Goal: Task Accomplishment & Management: Use online tool/utility

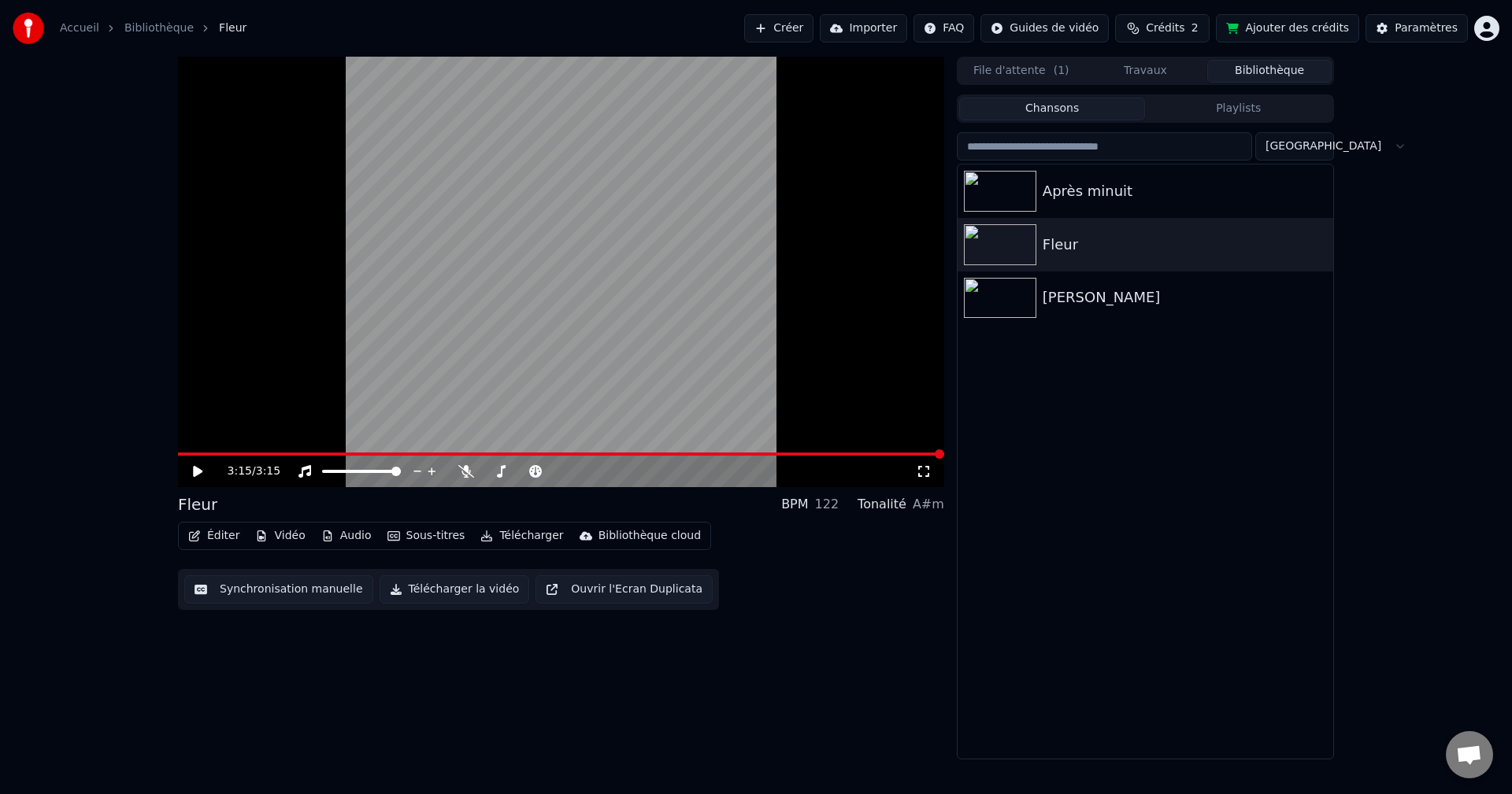
drag, startPoint x: 938, startPoint y: 670, endPoint x: 763, endPoint y: 575, distance: 199.1
click at [934, 668] on div "3:15 / 3:15 Fleur BPM 122 Tonalité A#m Éditer Vidéo Audio Sous-titres Télécharg…" at bounding box center [561, 408] width 766 height 703
click at [213, 466] on icon at bounding box center [208, 471] width 37 height 13
click at [222, 454] on span at bounding box center [561, 454] width 766 height 3
click at [254, 454] on span at bounding box center [561, 454] width 766 height 3
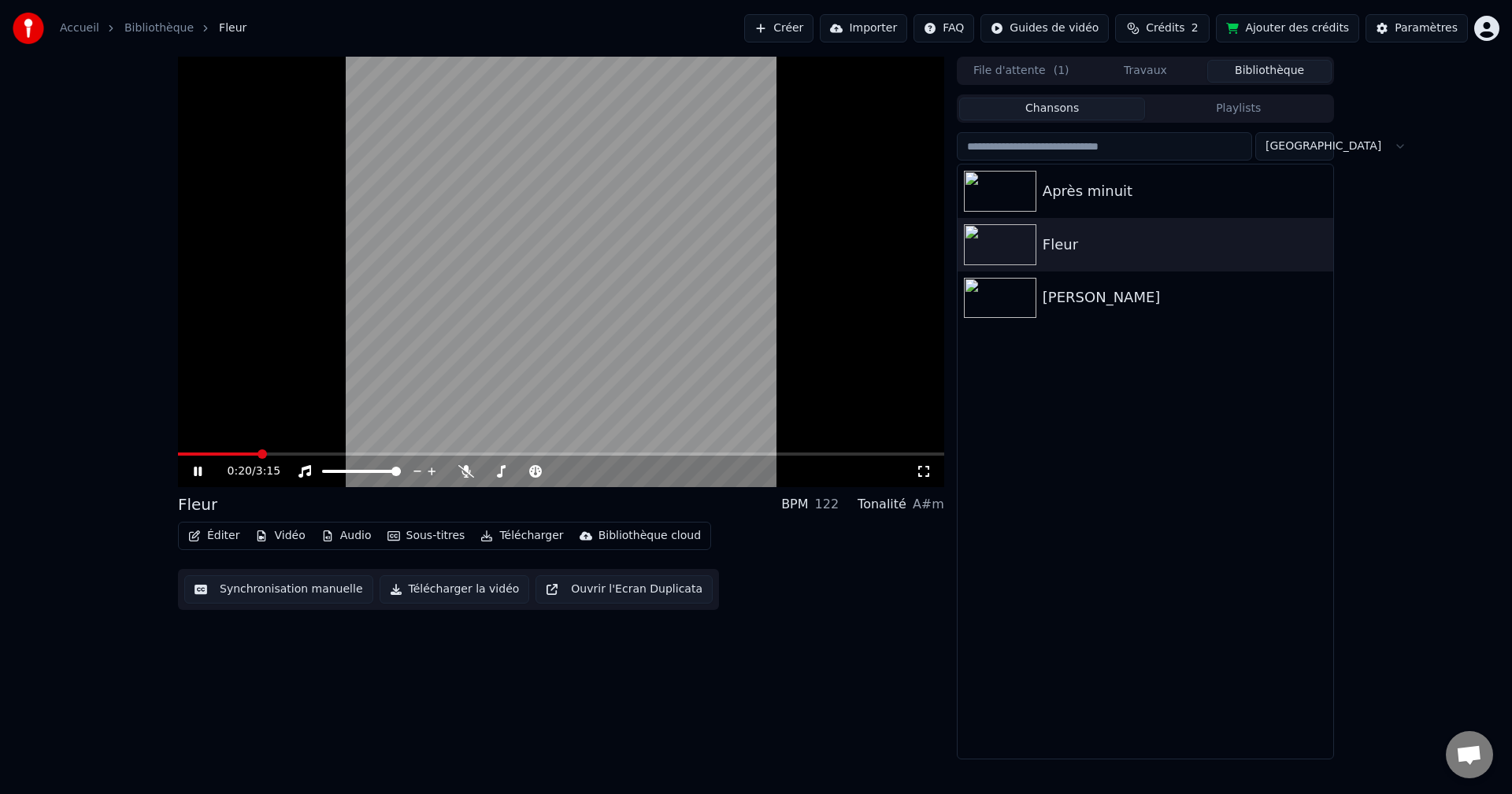
drag, startPoint x: 269, startPoint y: 452, endPoint x: 288, endPoint y: 453, distance: 19.0
click at [284, 453] on div "0:20 / 3:15" at bounding box center [561, 272] width 766 height 431
click at [290, 461] on div "0:20 / 3:15" at bounding box center [561, 471] width 766 height 32
click at [278, 451] on video at bounding box center [561, 272] width 766 height 431
click at [280, 456] on span at bounding box center [561, 454] width 766 height 3
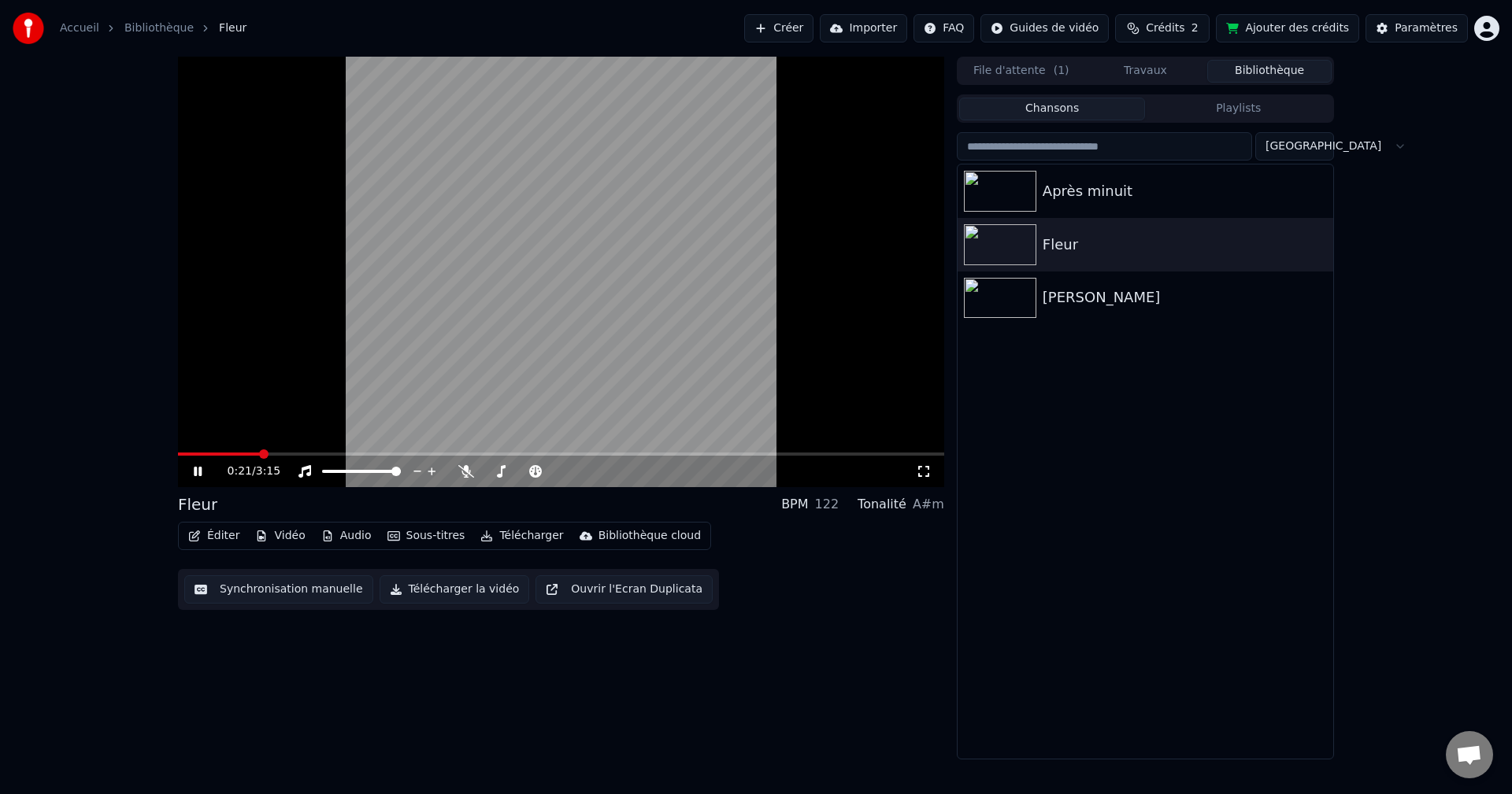
click at [268, 455] on span at bounding box center [264, 455] width 10 height 10
click at [298, 455] on span at bounding box center [561, 454] width 766 height 3
click at [930, 482] on div "0:32 / 3:15" at bounding box center [561, 471] width 766 height 32
click at [924, 477] on icon at bounding box center [923, 471] width 16 height 13
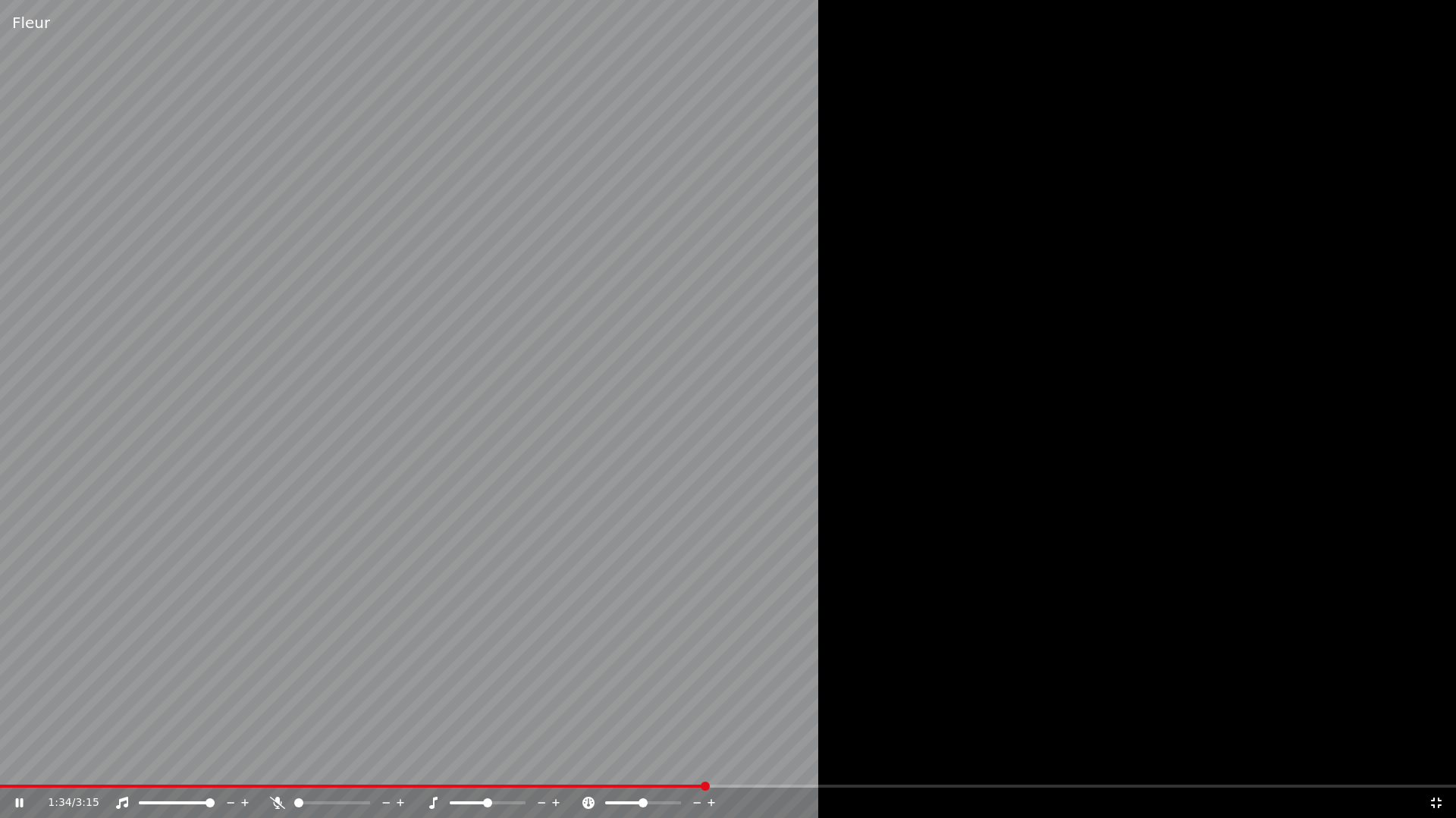
drag, startPoint x: 1429, startPoint y: 317, endPoint x: 1420, endPoint y: 320, distance: 9.5
click at [1425, 317] on div at bounding box center [728, 409] width 1456 height 818
click at [911, 394] on div at bounding box center [728, 409] width 1456 height 819
click at [500, 764] on div at bounding box center [502, 804] width 122 height 15
drag, startPoint x: 347, startPoint y: 801, endPoint x: 357, endPoint y: 803, distance: 10.2
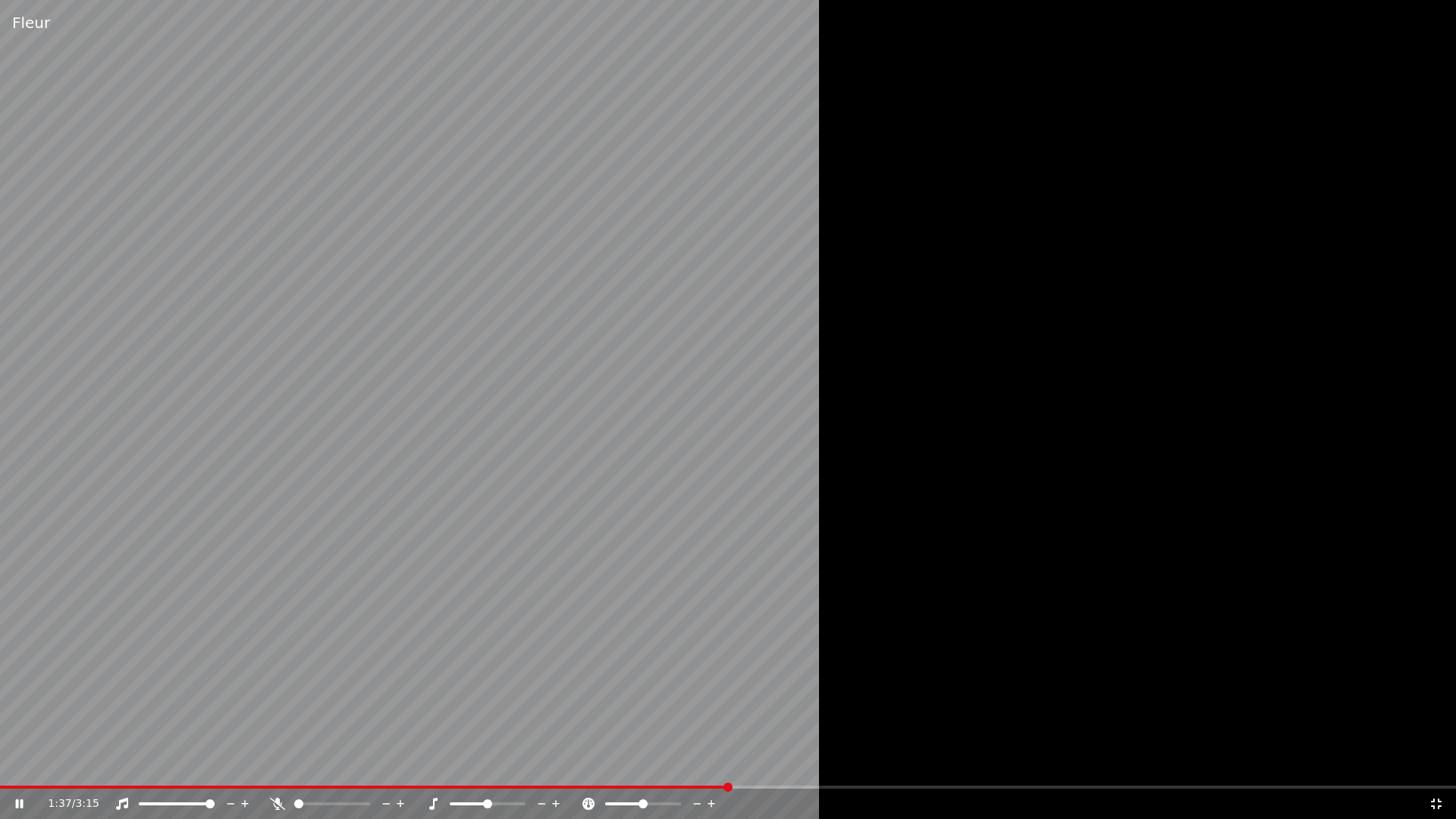
click at [357, 764] on div at bounding box center [346, 804] width 122 height 15
click at [362, 764] on span at bounding box center [332, 803] width 76 height 3
click at [342, 764] on span at bounding box center [342, 804] width 10 height 10
click at [984, 559] on div at bounding box center [728, 409] width 1456 height 819
click at [923, 596] on div at bounding box center [728, 409] width 1456 height 819
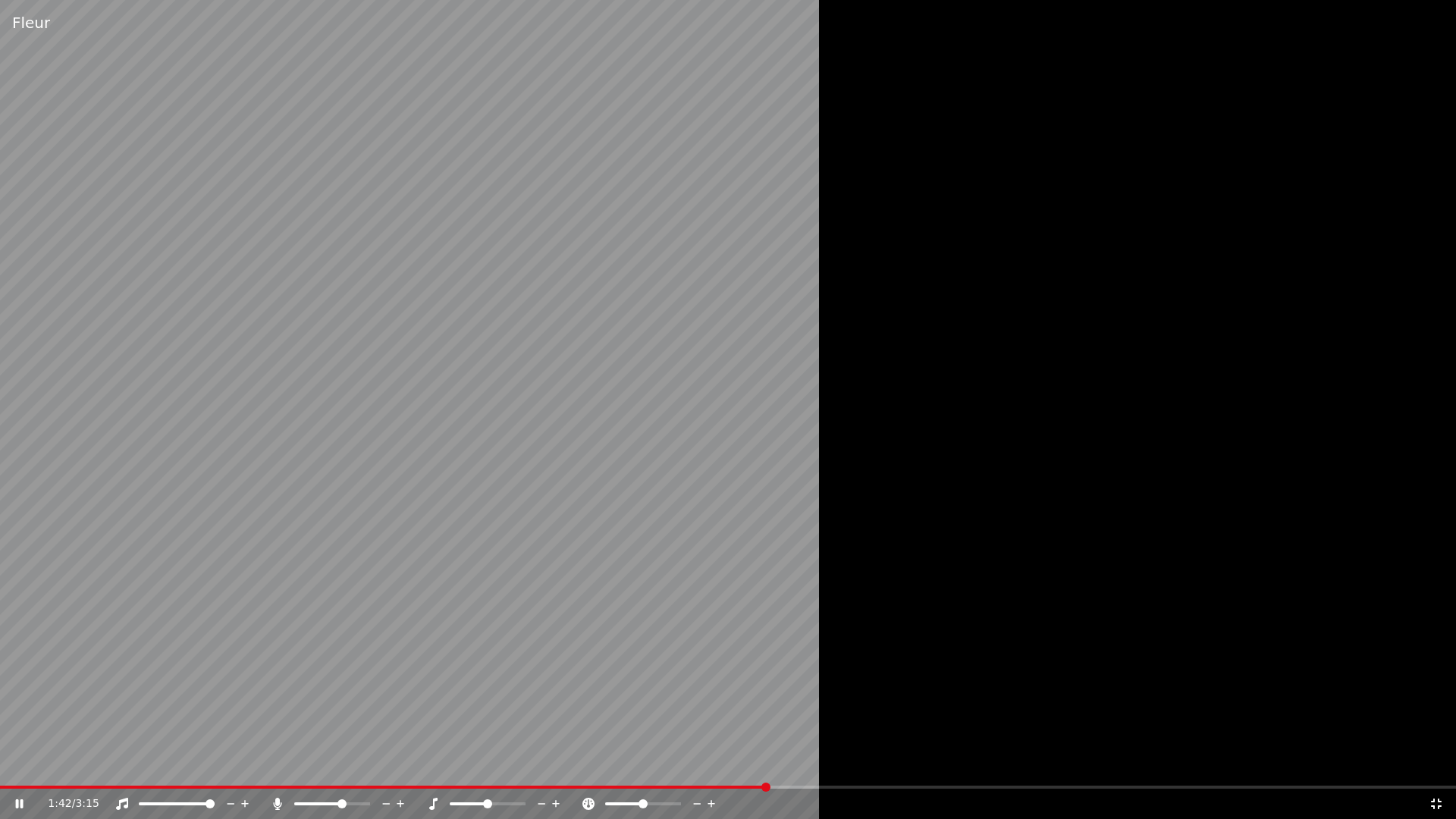
click at [315, 764] on div at bounding box center [346, 804] width 122 height 15
drag, startPoint x: 315, startPoint y: 808, endPoint x: 306, endPoint y: 802, distance: 10.8
click at [312, 764] on div at bounding box center [346, 804] width 122 height 15
click at [306, 764] on div at bounding box center [346, 804] width 122 height 15
click at [315, 764] on span at bounding box center [305, 803] width 21 height 3
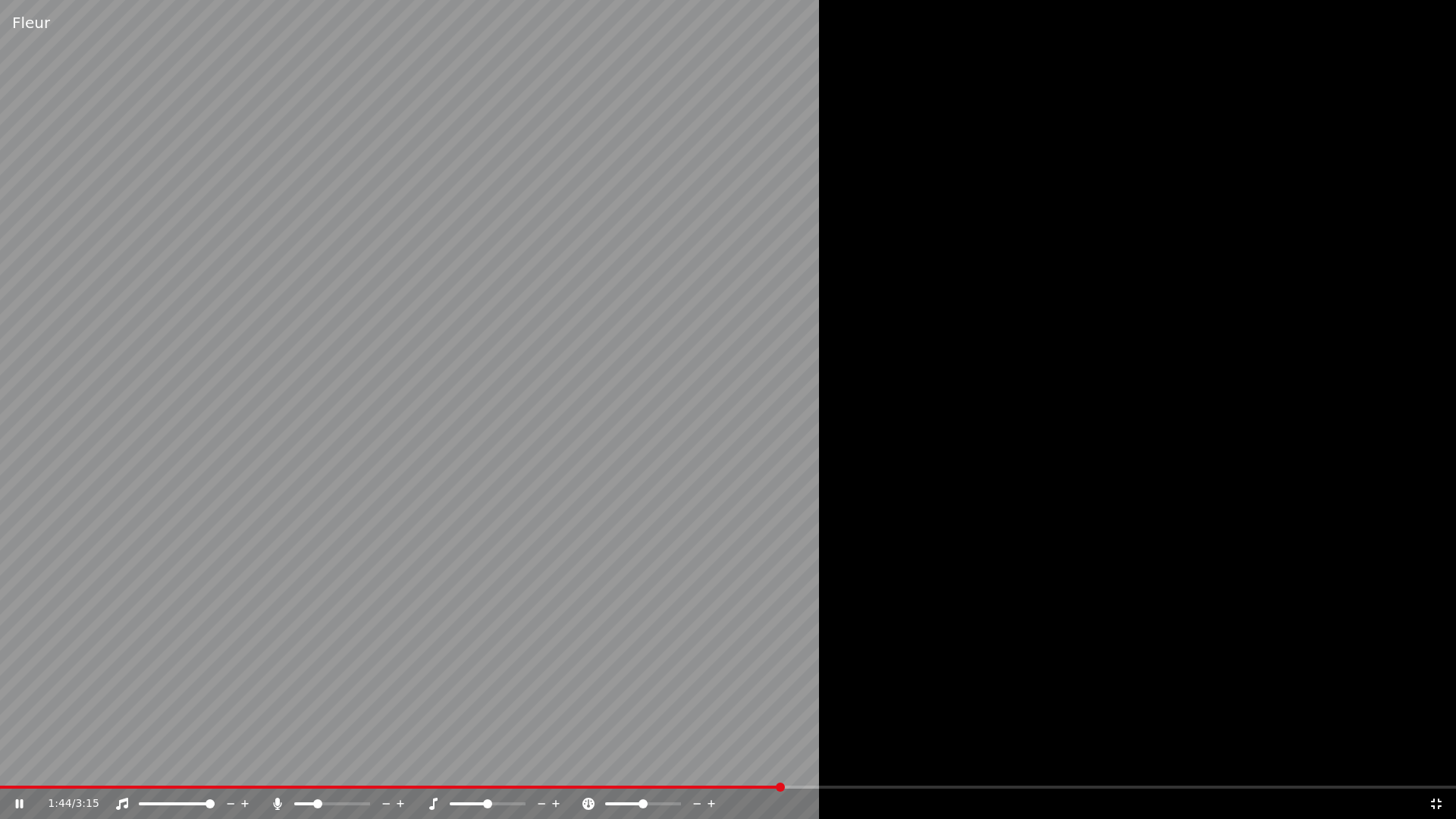
drag, startPoint x: 480, startPoint y: 807, endPoint x: 464, endPoint y: 808, distance: 16.0
click at [464, 764] on div at bounding box center [502, 804] width 122 height 15
click at [461, 764] on div at bounding box center [502, 804] width 122 height 15
click at [459, 764] on div at bounding box center [502, 804] width 122 height 15
click at [461, 764] on span at bounding box center [455, 803] width 12 height 3
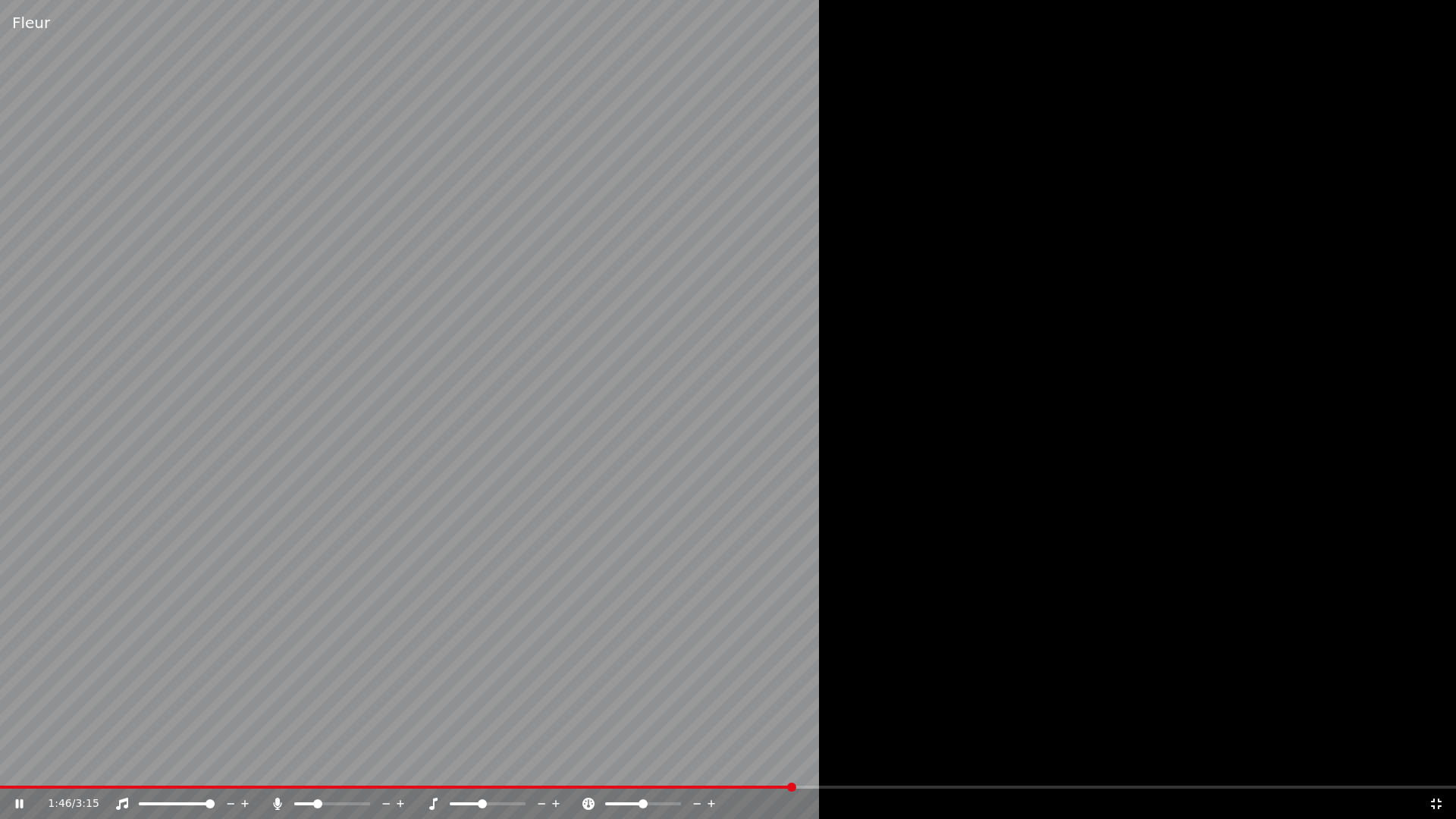
click at [484, 764] on span at bounding box center [487, 803] width 76 height 3
click at [526, 764] on span at bounding box center [521, 804] width 10 height 10
click at [647, 764] on span at bounding box center [647, 804] width 10 height 10
click at [493, 764] on div at bounding box center [502, 804] width 122 height 15
click at [481, 764] on div at bounding box center [502, 804] width 122 height 15
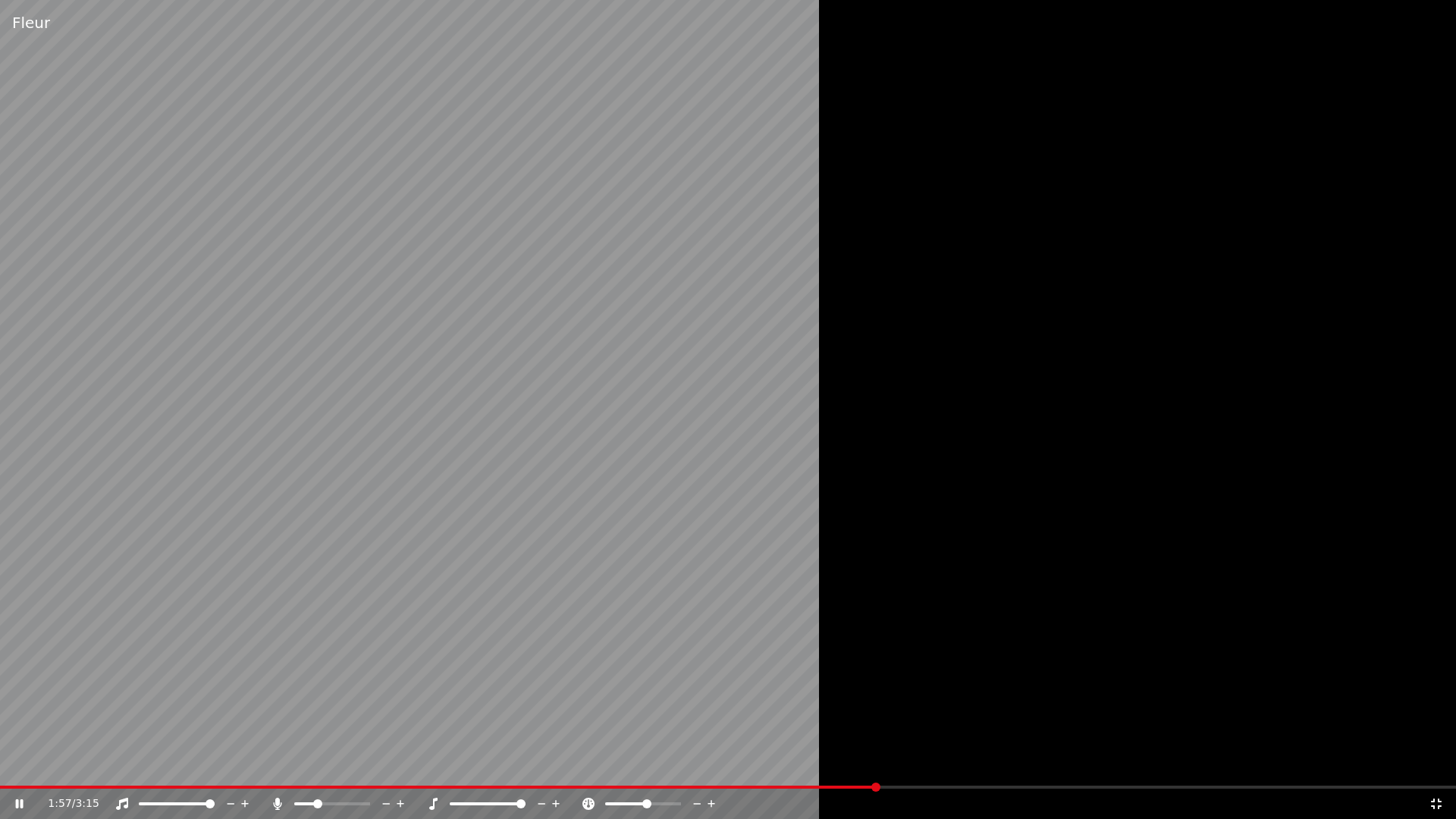
click at [480, 764] on div at bounding box center [502, 804] width 122 height 15
click at [478, 764] on div at bounding box center [502, 804] width 122 height 15
click at [477, 764] on span at bounding box center [487, 803] width 76 height 3
click at [489, 764] on span at bounding box center [488, 804] width 10 height 10
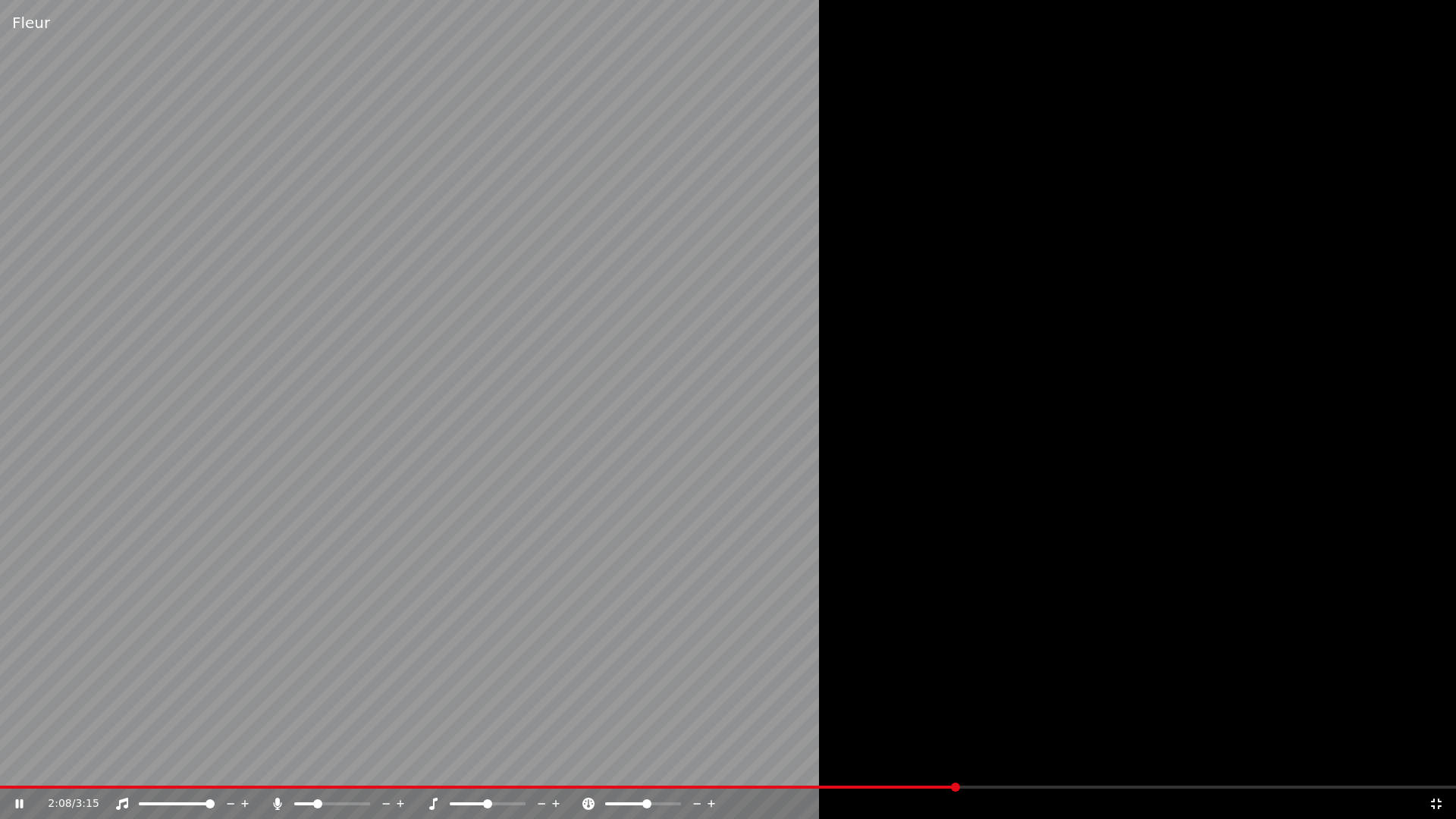
click at [1430, 764] on icon at bounding box center [1436, 803] width 15 height 12
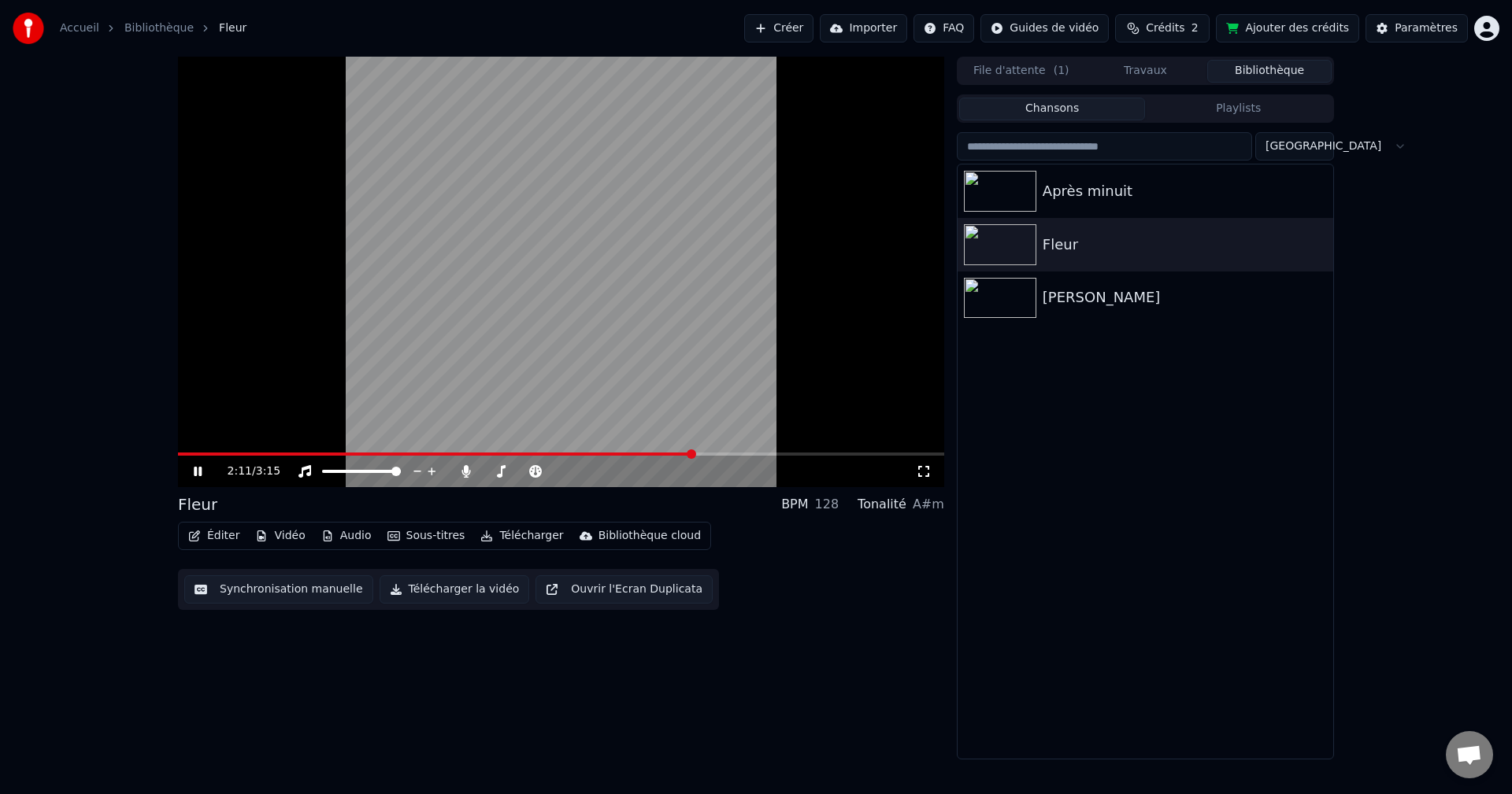
click at [154, 32] on link "Bibliothèque" at bounding box center [159, 29] width 69 height 16
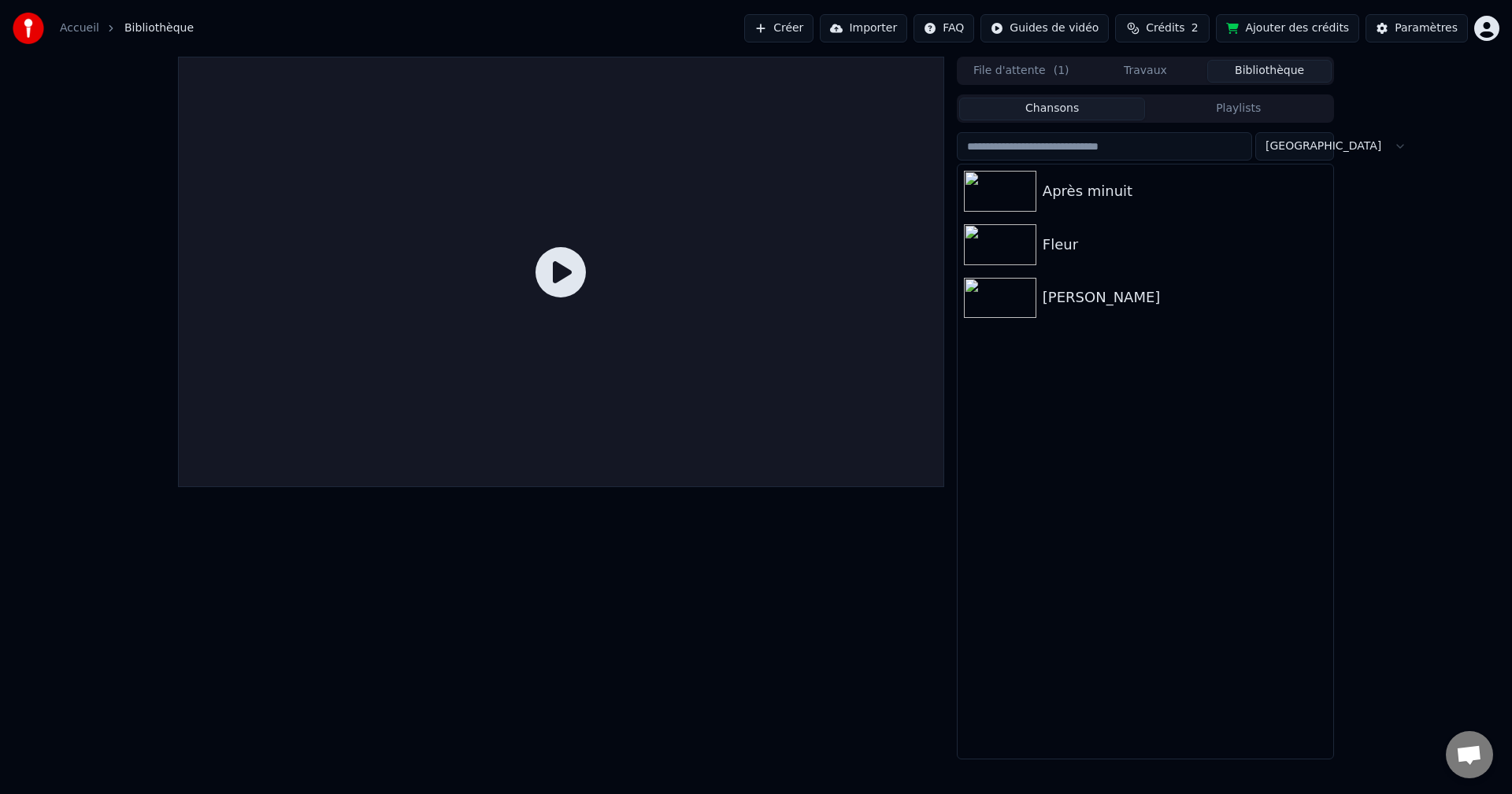
click at [78, 27] on link "Accueil" at bounding box center [79, 29] width 40 height 16
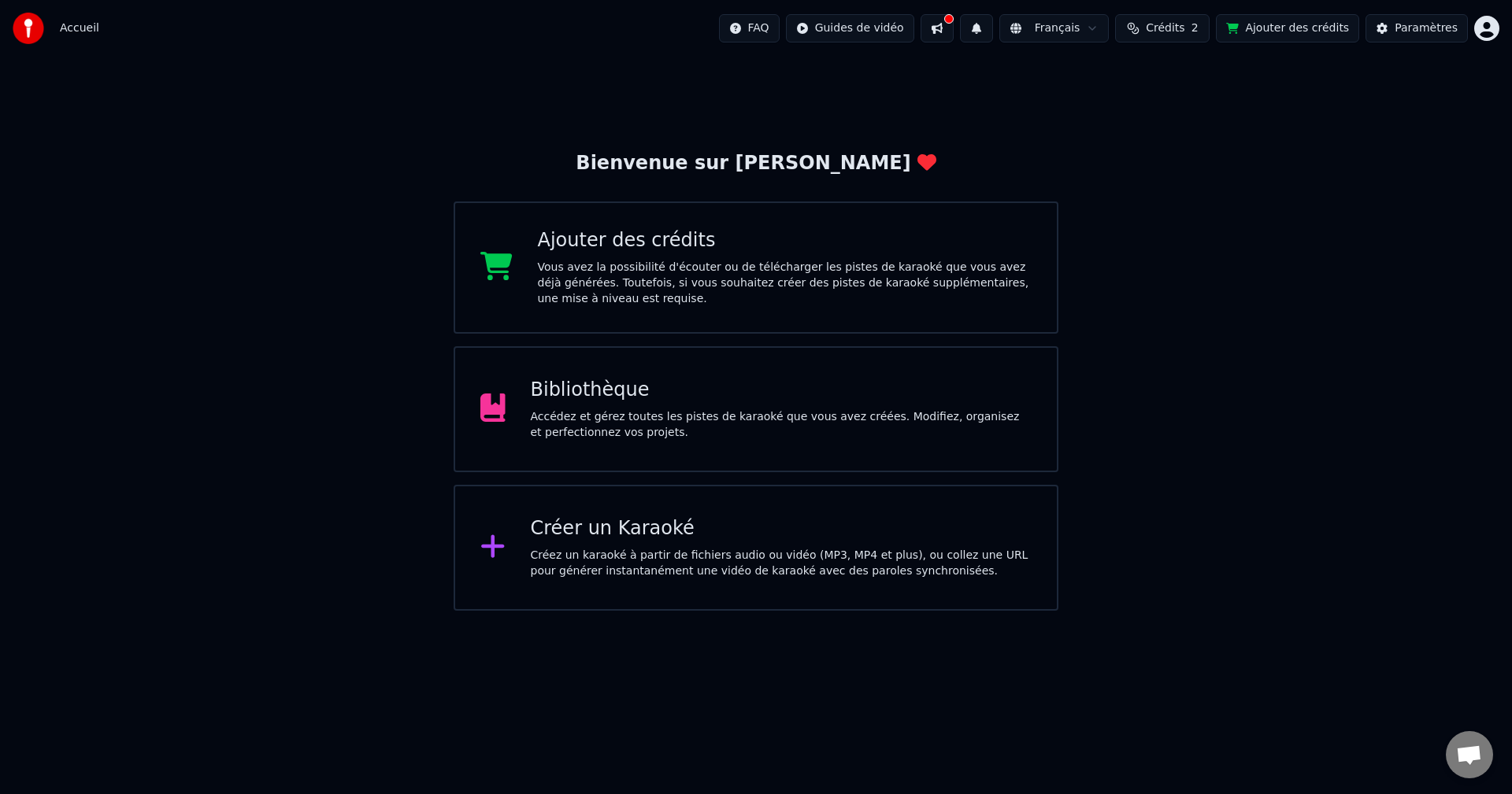
click at [662, 254] on div "Ajouter des crédits Vous avez la possibilité d'écouter ou de télécharger les pi…" at bounding box center [785, 267] width 494 height 78
click at [579, 534] on div "Créer un Karaoké" at bounding box center [781, 528] width 501 height 25
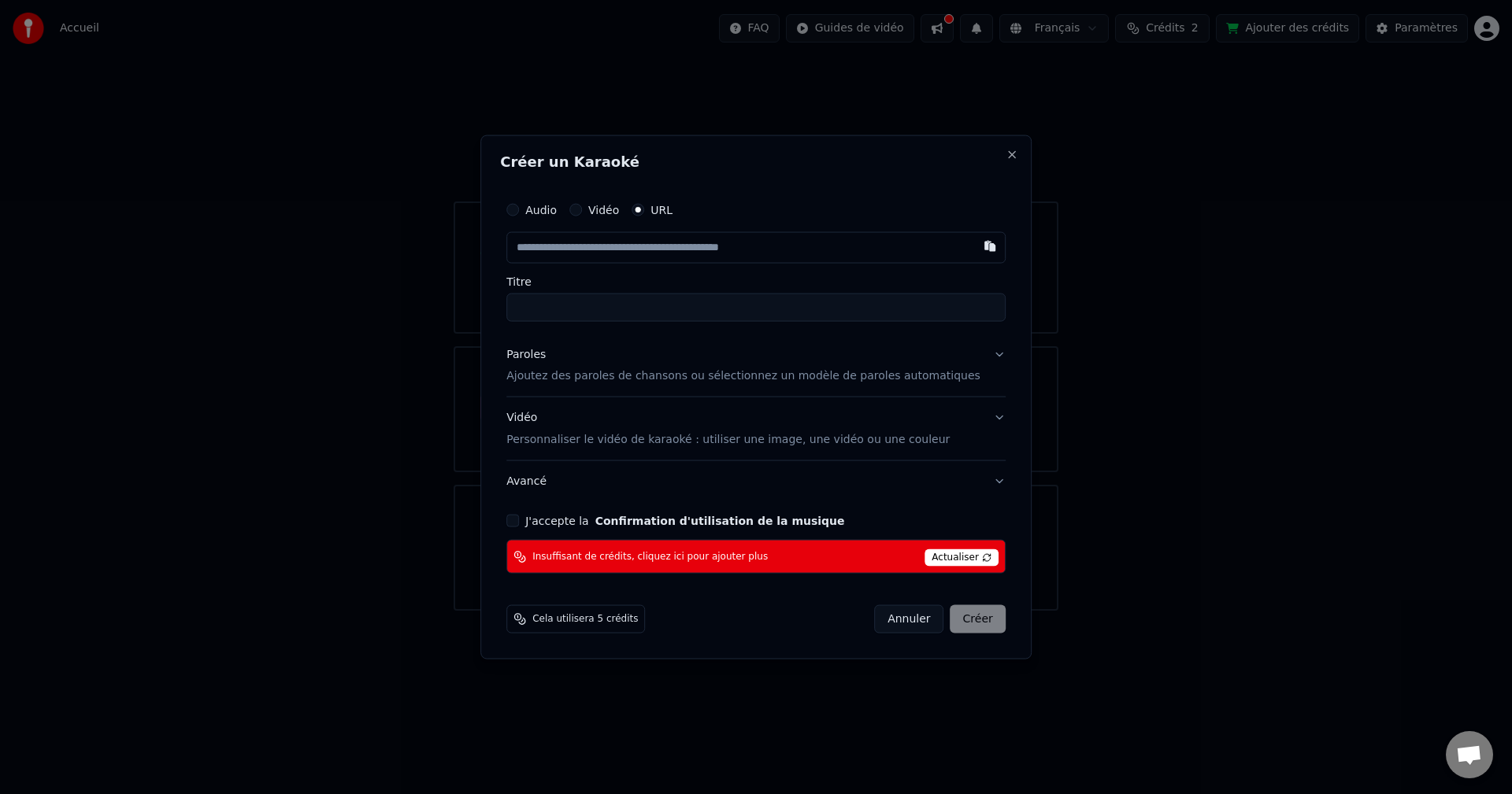
click at [671, 221] on div "Audio Vidéo URL" at bounding box center [756, 209] width 499 height 32
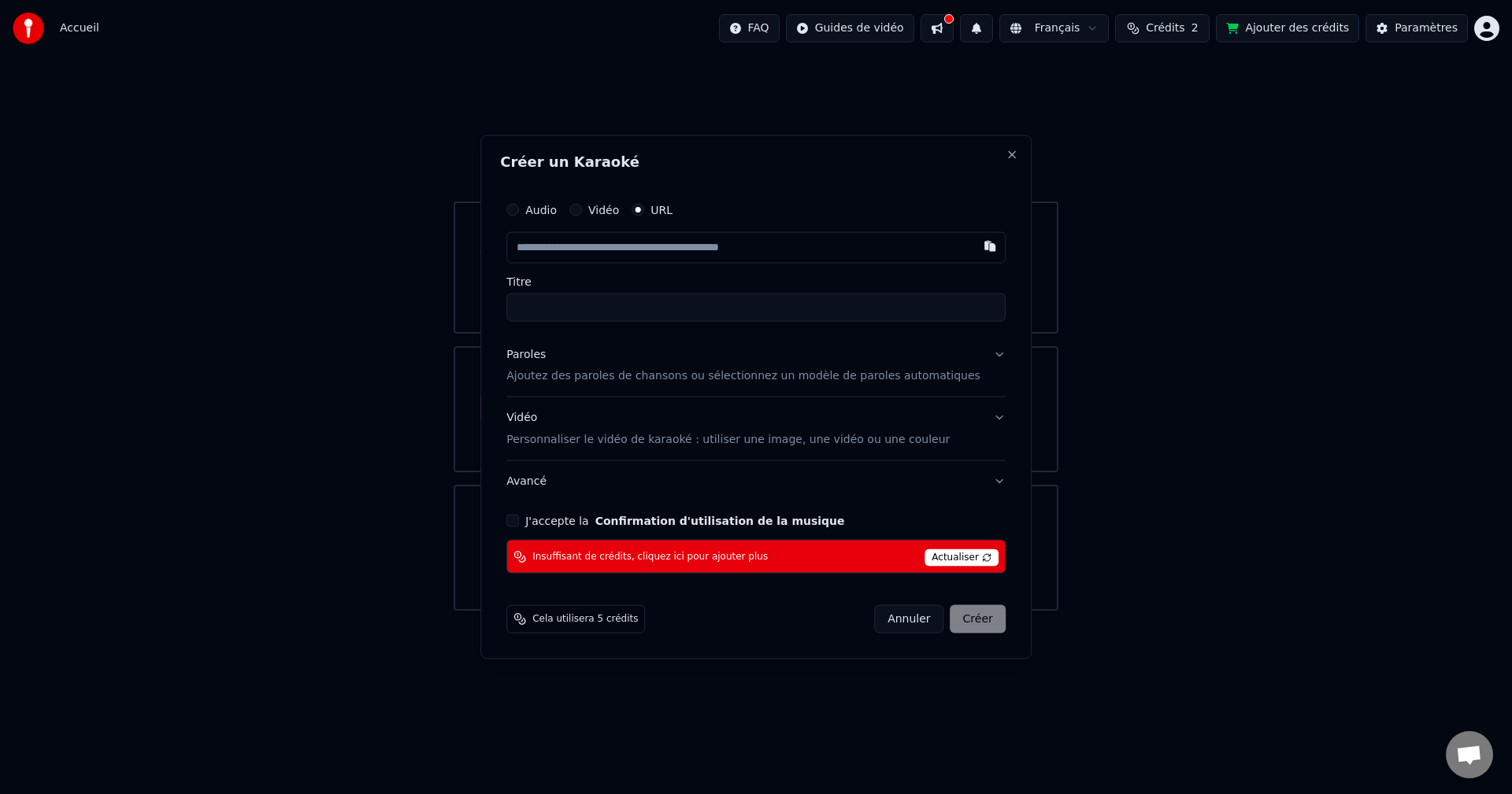
drag, startPoint x: 1376, startPoint y: 453, endPoint x: 973, endPoint y: 289, distance: 435.1
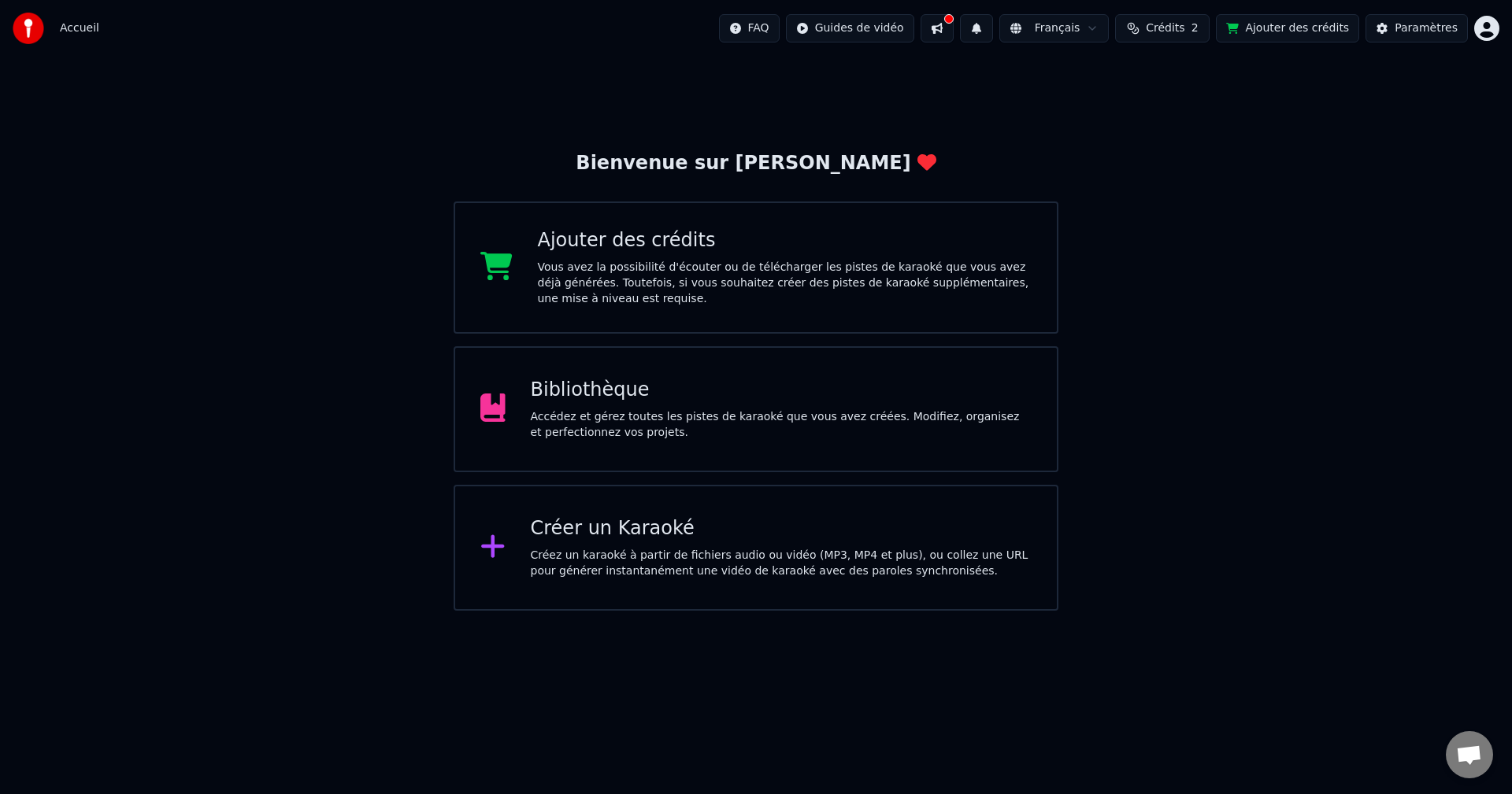
click at [706, 561] on div "Créez un karaoké à partir de fichiers audio ou vidéo (MP3, MP4 et plus), ou col…" at bounding box center [781, 564] width 501 height 32
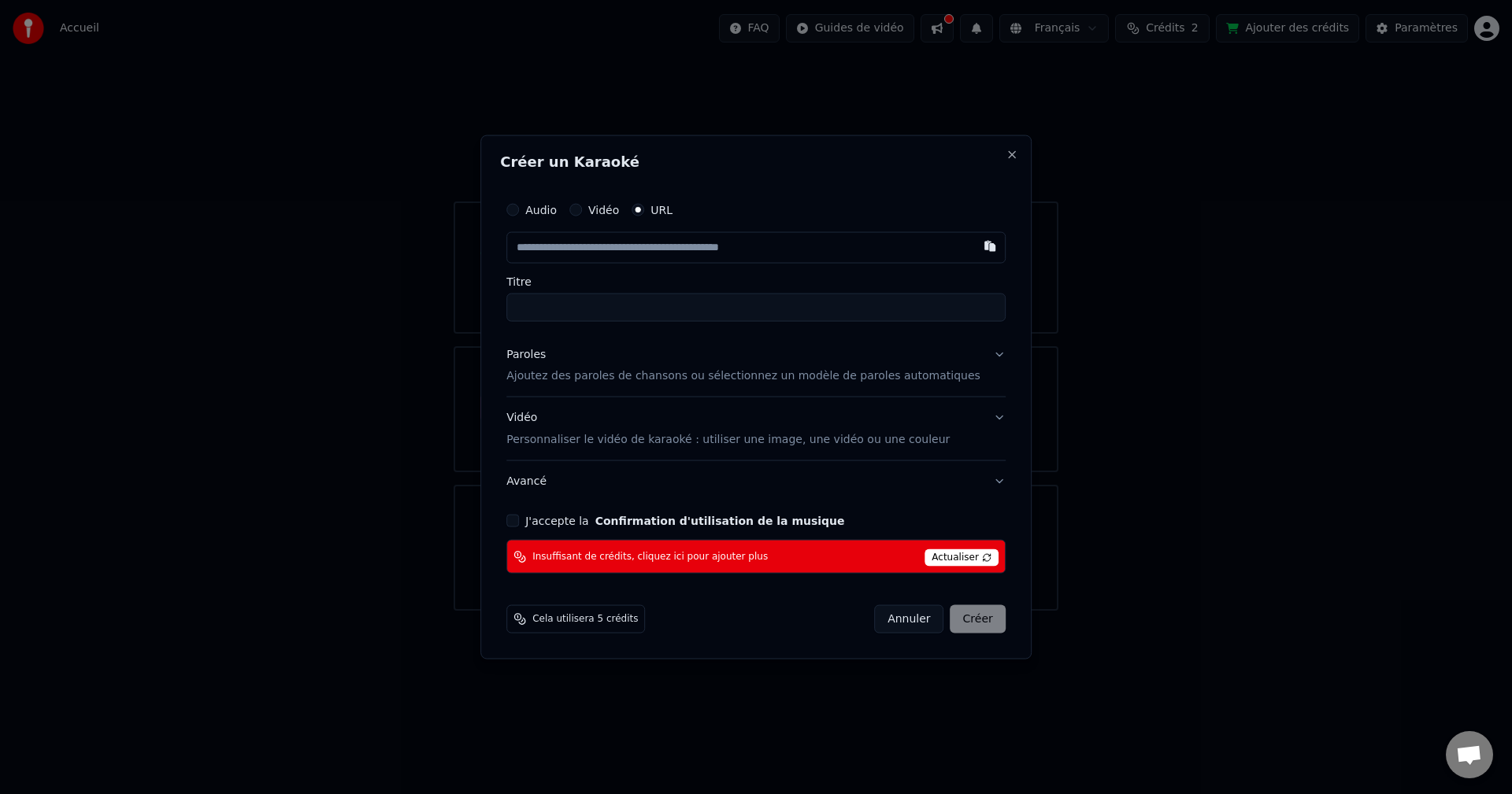
click at [701, 248] on input "text" at bounding box center [756, 247] width 499 height 32
type input "**********"
type input "*********"
type input "**********"
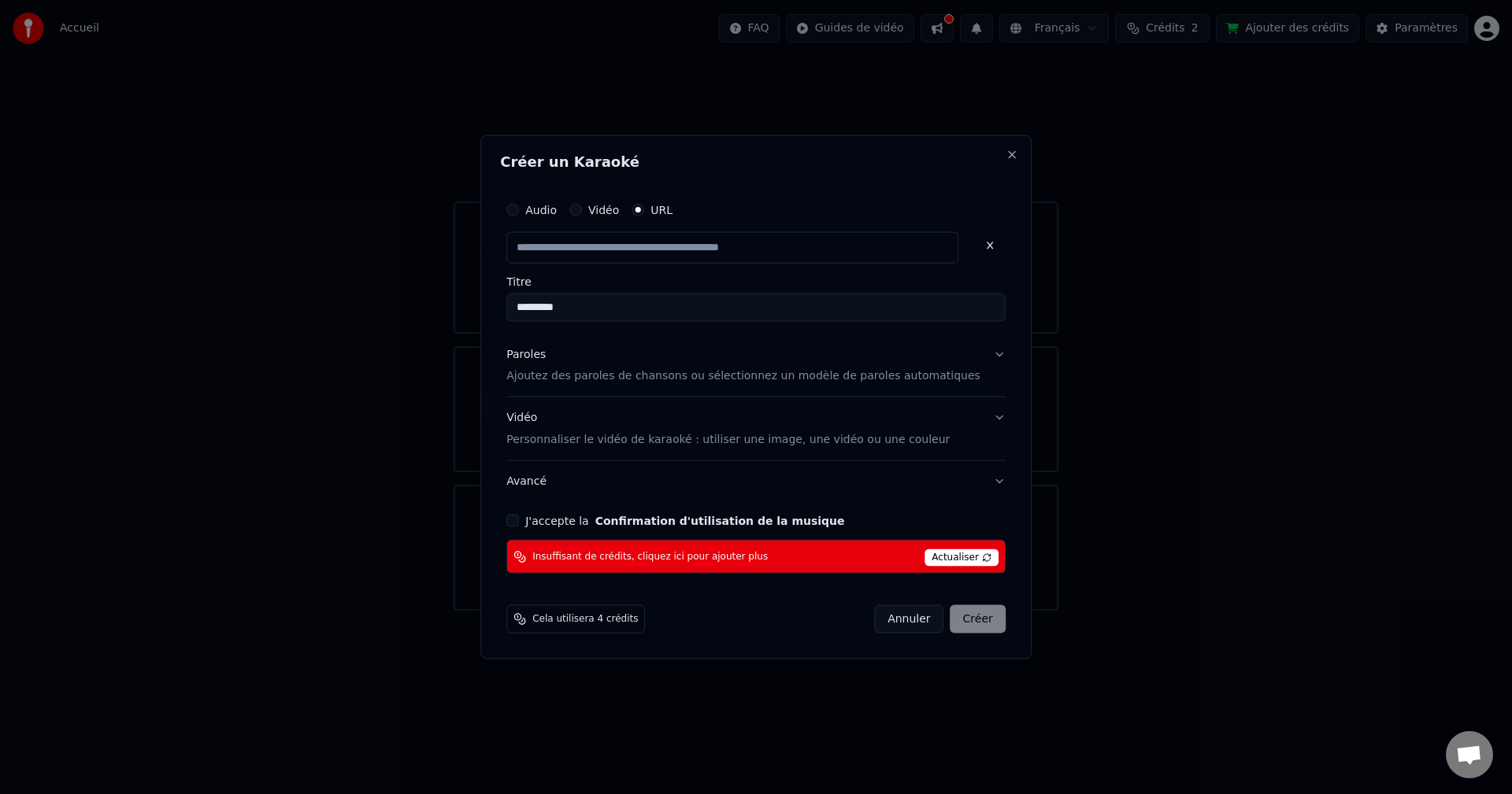
scroll to position [0, 0]
click at [600, 383] on p "Ajoutez des paroles de chansons ou sélectionnez un modèle de paroles automatiqu…" at bounding box center [743, 376] width 474 height 16
type input "**********"
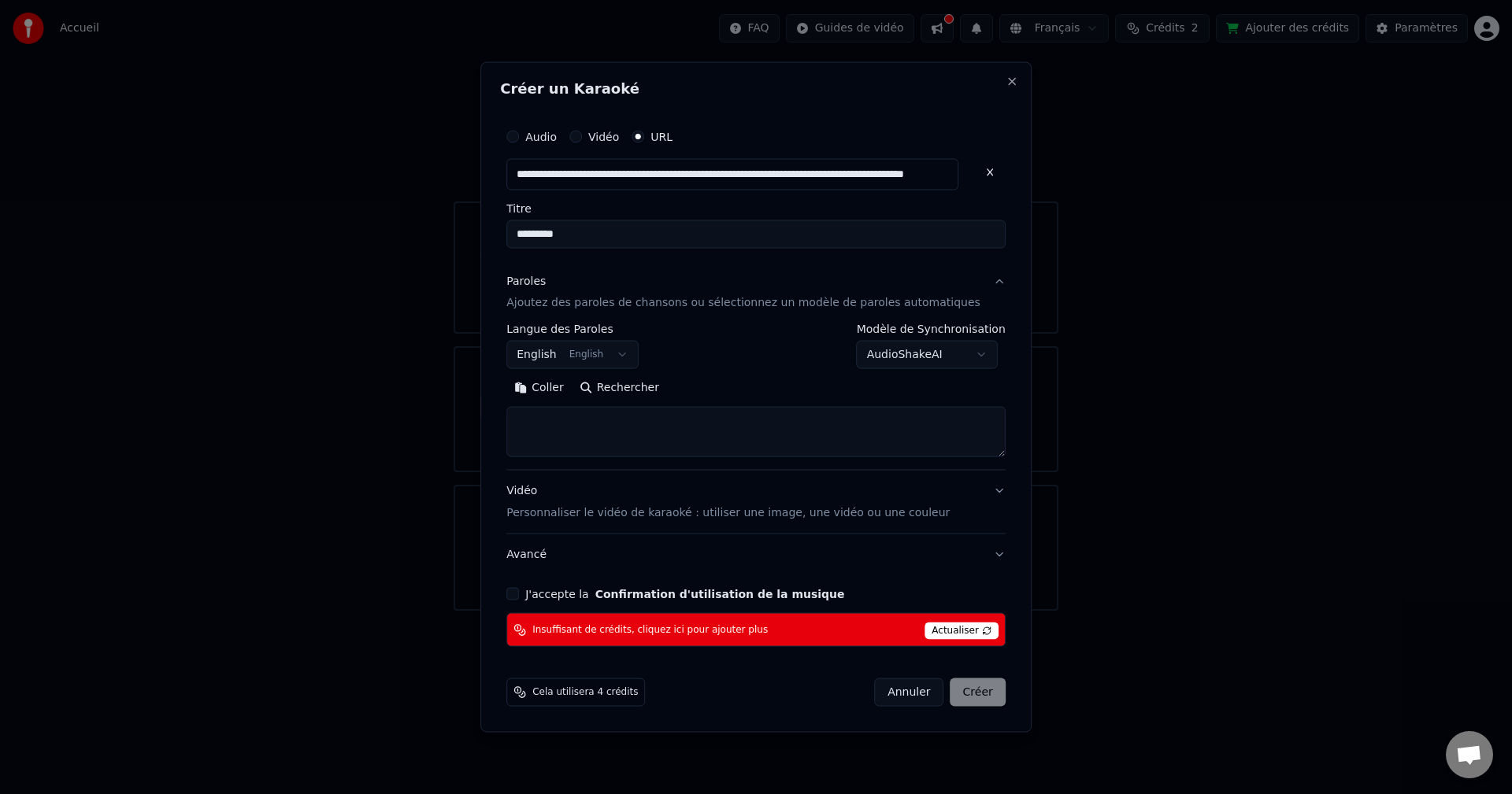
click at [584, 352] on button "English English" at bounding box center [572, 354] width 132 height 29
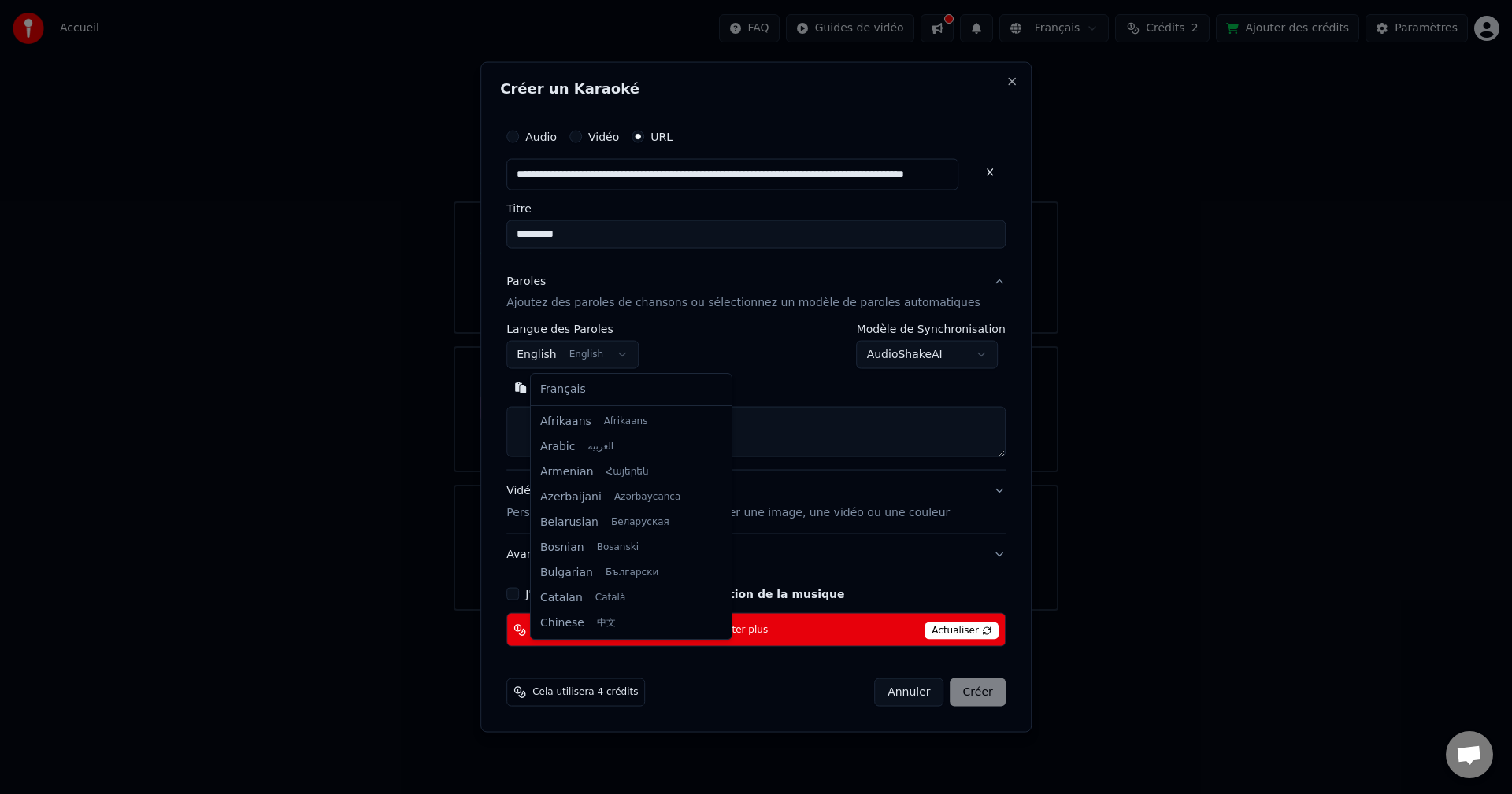
scroll to position [126, 0]
select select "**"
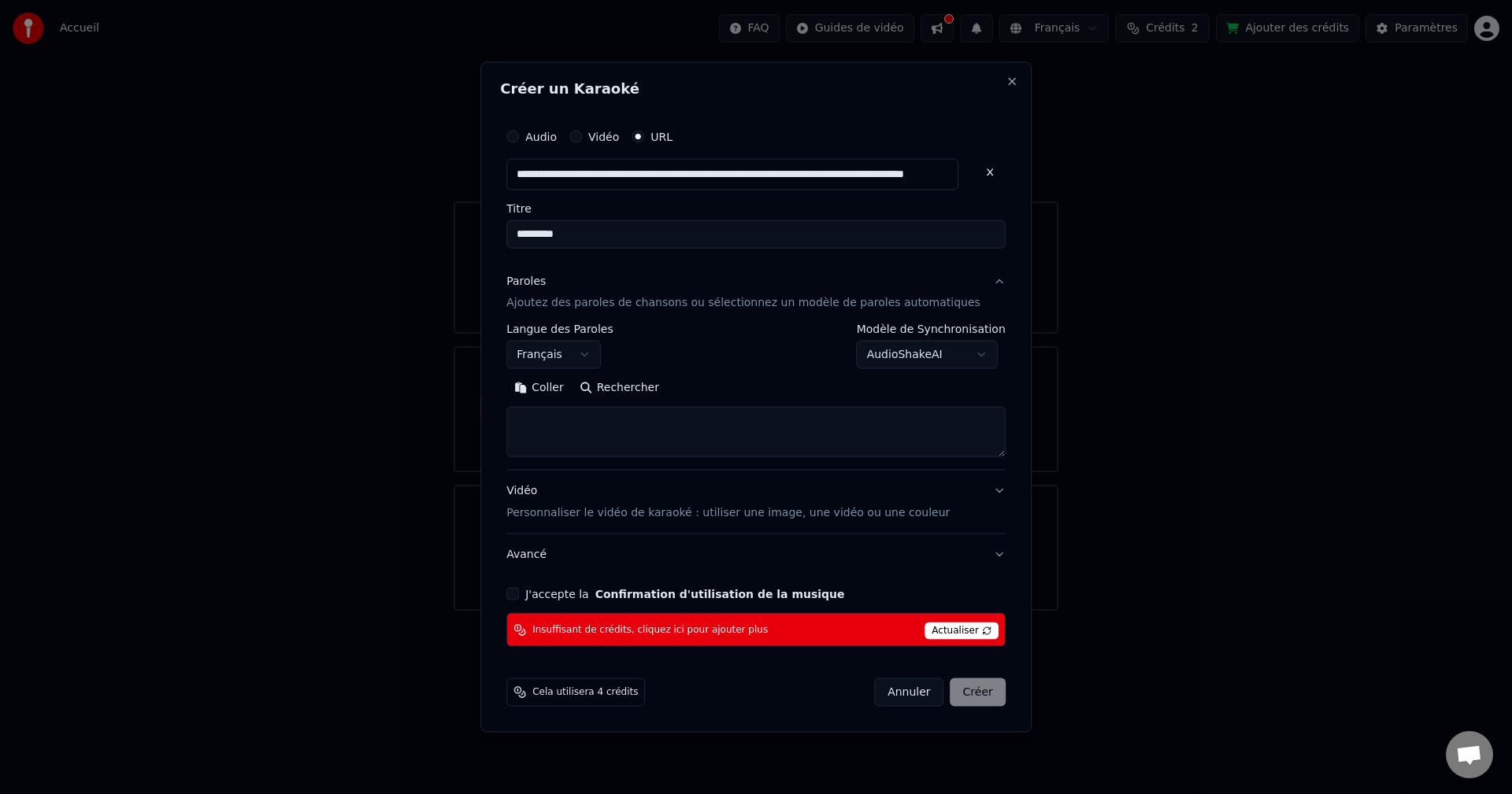
click at [609, 432] on textarea at bounding box center [756, 432] width 499 height 51
paste textarea "**********"
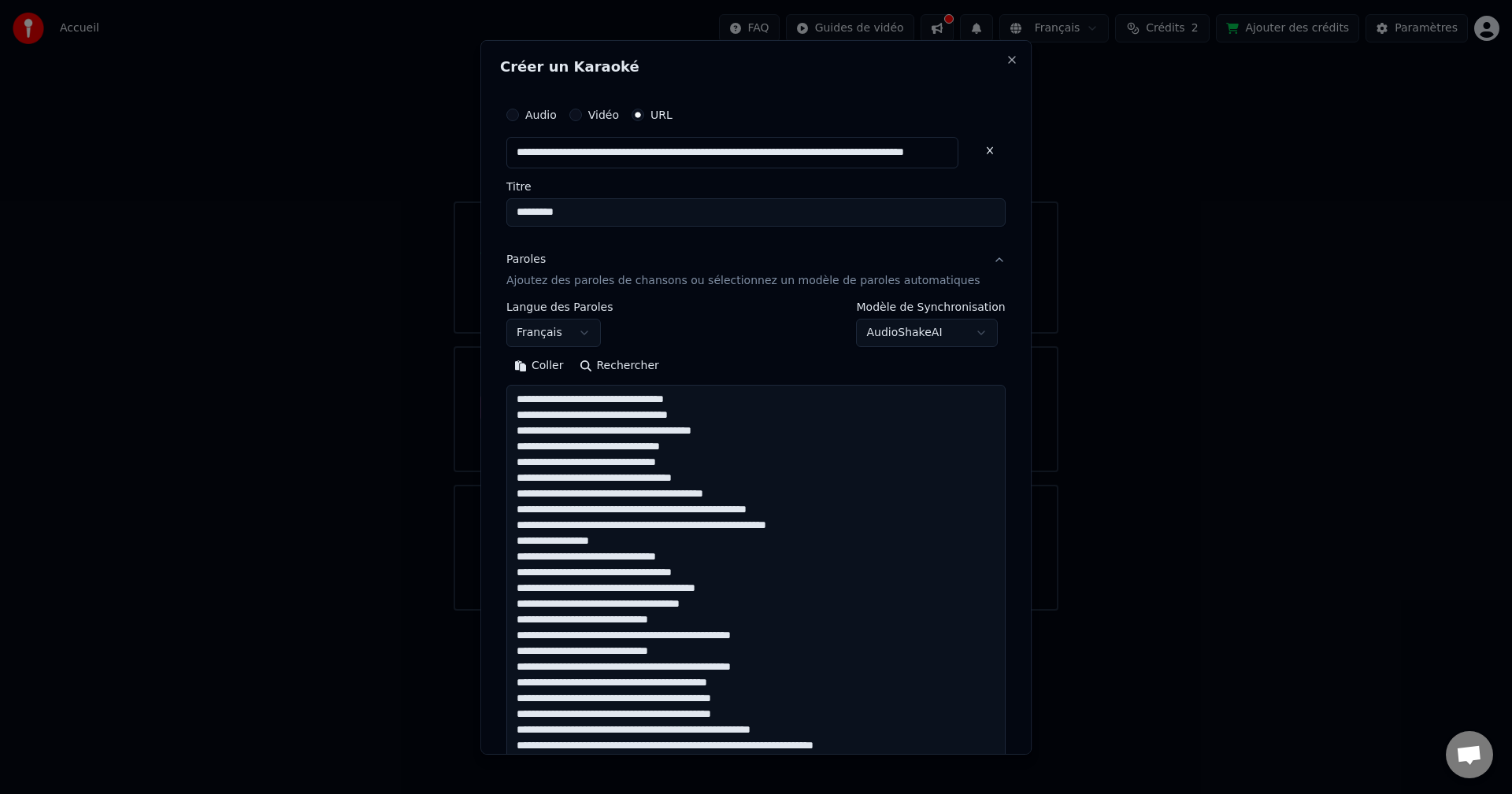
scroll to position [539, 0]
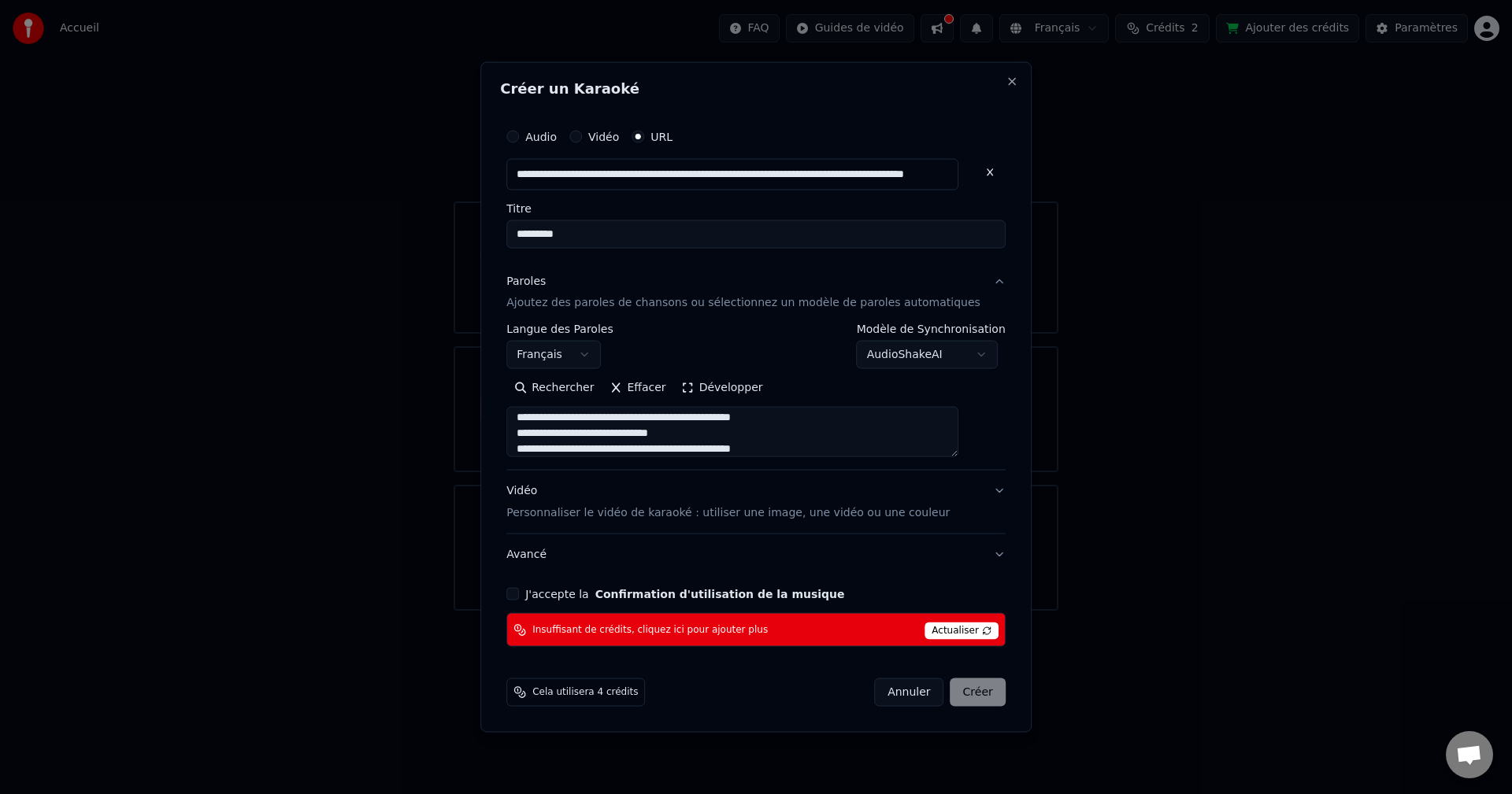
type textarea "**********"
drag, startPoint x: 689, startPoint y: 633, endPoint x: 851, endPoint y: 638, distance: 162.1
click at [780, 639] on div "Insuffisant de crédits, cliquez ici pour ajouter plus Actualiser" at bounding box center [756, 630] width 499 height 34
drag, startPoint x: 546, startPoint y: 588, endPoint x: 561, endPoint y: 588, distance: 15.0
click at [552, 588] on div "J'accepte la Confirmation d'utilisation de la musique" at bounding box center [756, 594] width 499 height 13
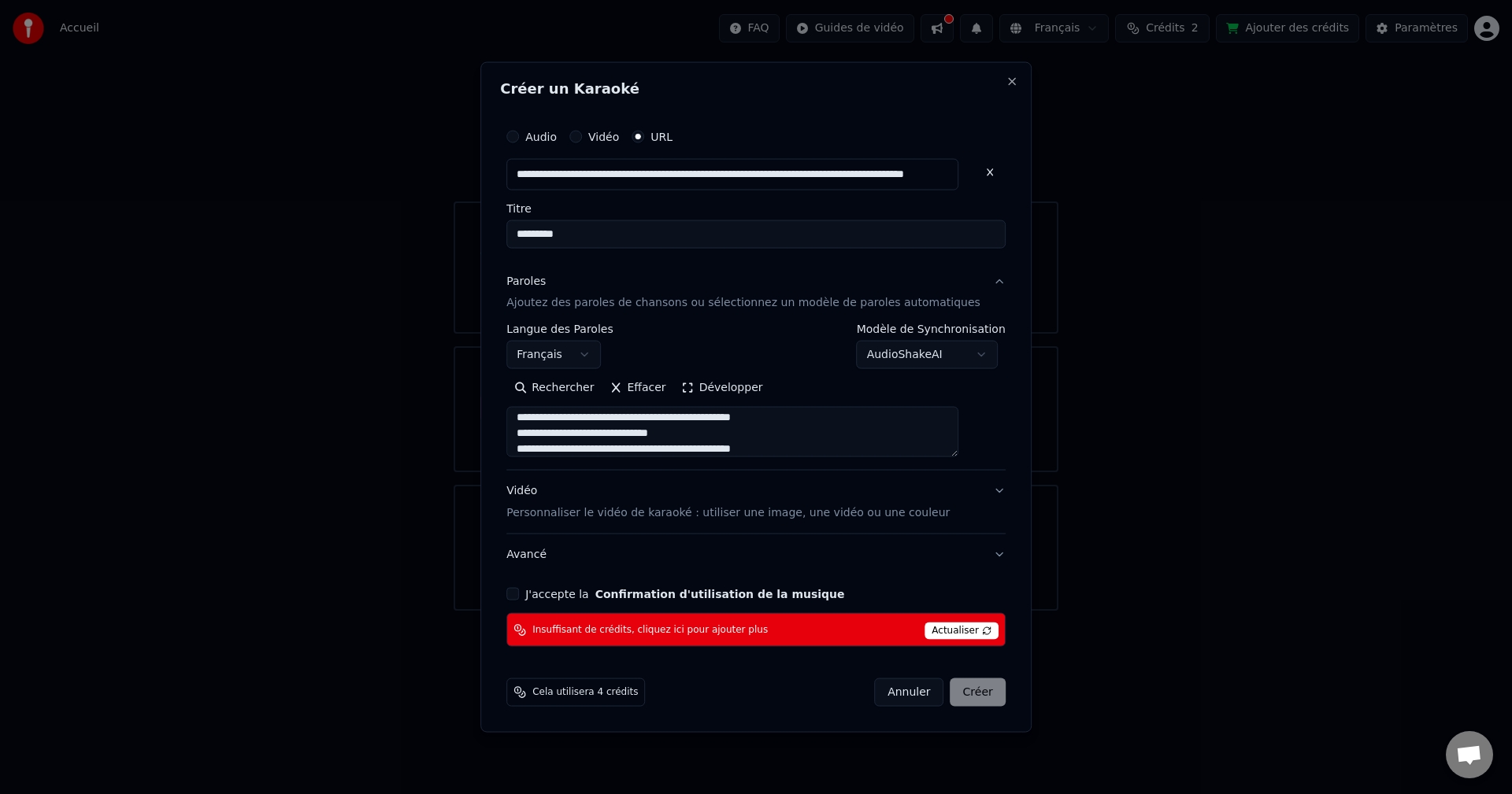
click at [546, 595] on div "J'accepte la Confirmation d'utilisation de la musique" at bounding box center [756, 594] width 499 height 13
click at [519, 592] on button "J'accepte la Confirmation d'utilisation de la musique" at bounding box center [512, 594] width 13 height 13
click at [970, 700] on div "Annuler Créer" at bounding box center [939, 693] width 131 height 29
click at [924, 637] on span "Actualiser" at bounding box center [961, 630] width 74 height 17
drag, startPoint x: 992, startPoint y: 641, endPoint x: 949, endPoint y: 635, distance: 43.4
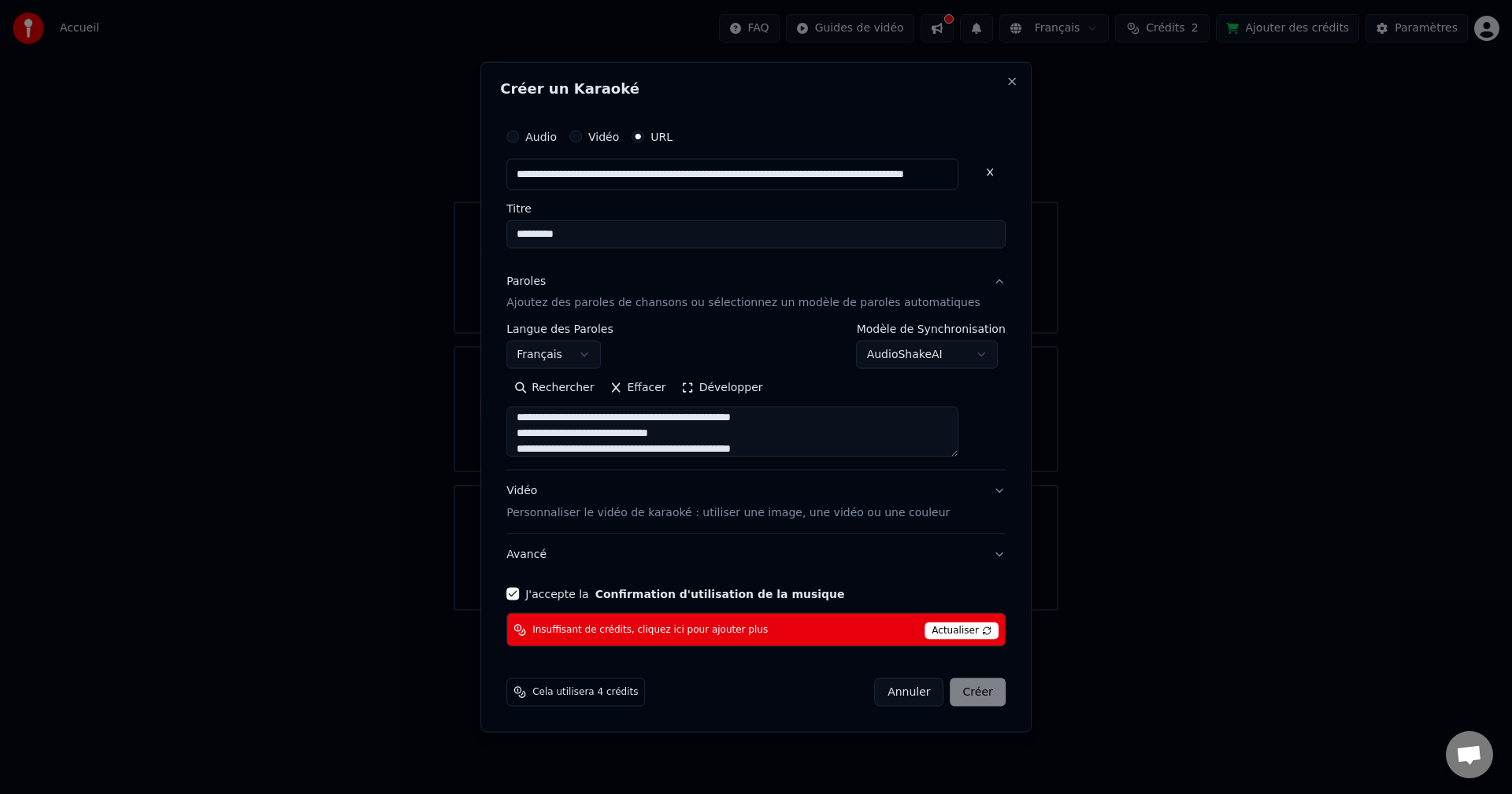
click at [963, 637] on div "**********" at bounding box center [756, 397] width 551 height 672
click at [949, 634] on span "Actualiser" at bounding box center [961, 630] width 74 height 17
click at [949, 636] on span "Actualiser" at bounding box center [961, 630] width 74 height 17
click at [951, 634] on span "Actualiser" at bounding box center [961, 630] width 74 height 17
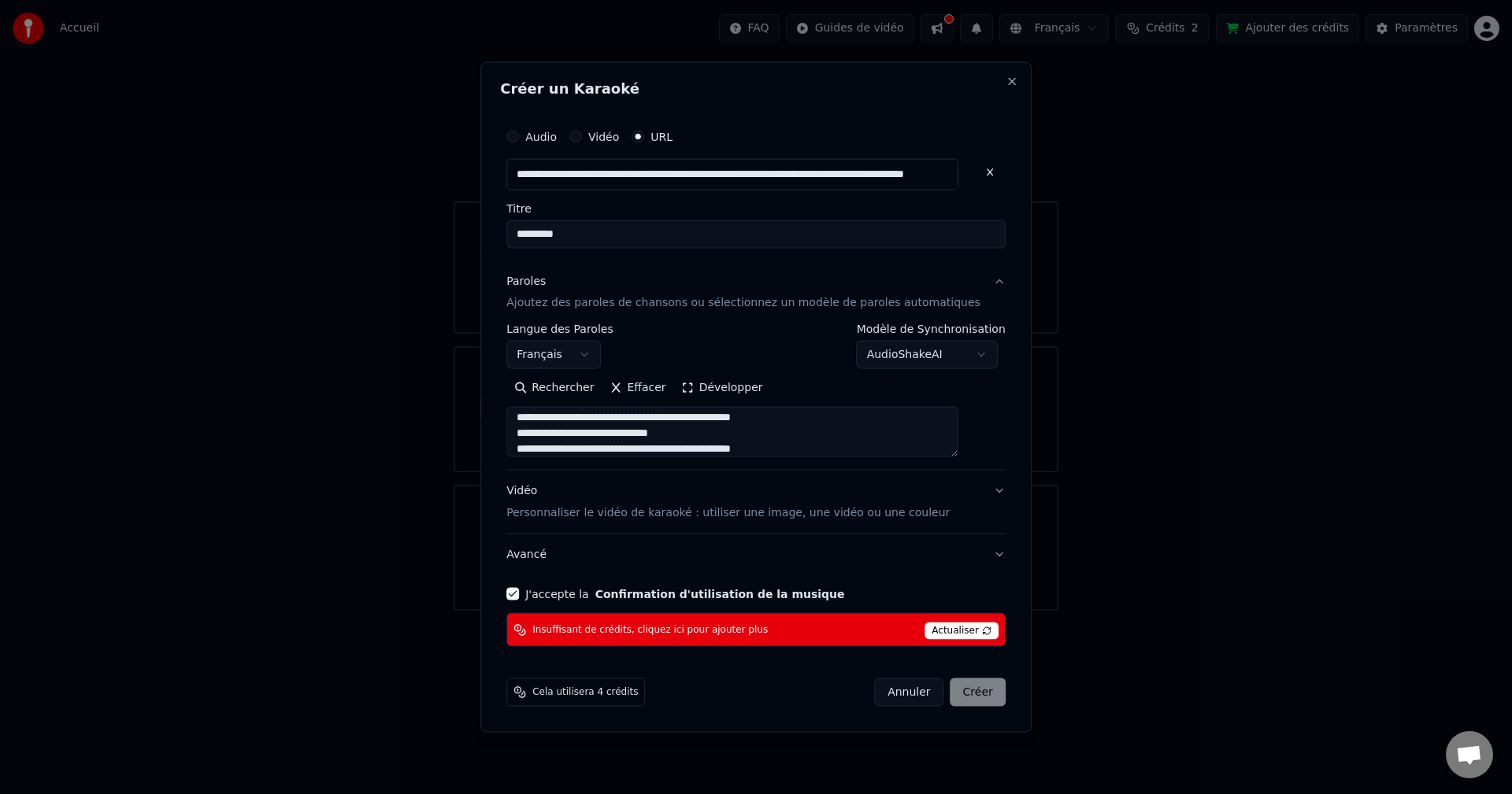
click at [933, 622] on span "Actualiser" at bounding box center [961, 630] width 74 height 17
click at [940, 644] on div "Insuffisant de crédits, cliquez ici pour ajouter plus Actualiser" at bounding box center [756, 630] width 499 height 34
click at [940, 645] on div "Insuffisant de crédits, cliquez ici pour ajouter plus Actualiser" at bounding box center [756, 630] width 499 height 34
click at [940, 648] on div "**********" at bounding box center [756, 383] width 512 height 539
click at [935, 654] on form "**********" at bounding box center [756, 414] width 512 height 599
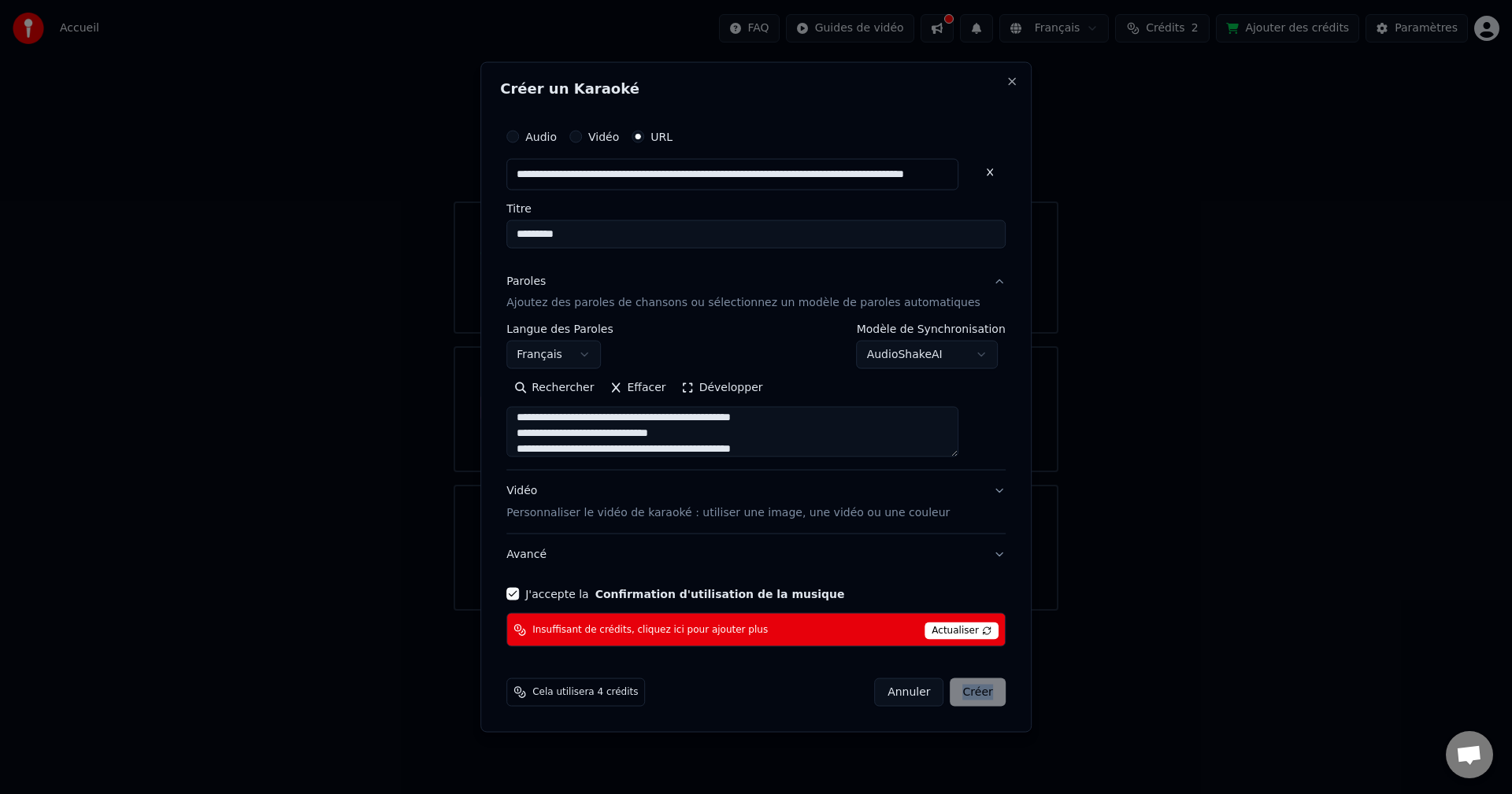
click at [935, 654] on form "**********" at bounding box center [756, 414] width 512 height 599
click at [942, 634] on span "Actualiser" at bounding box center [961, 630] width 74 height 17
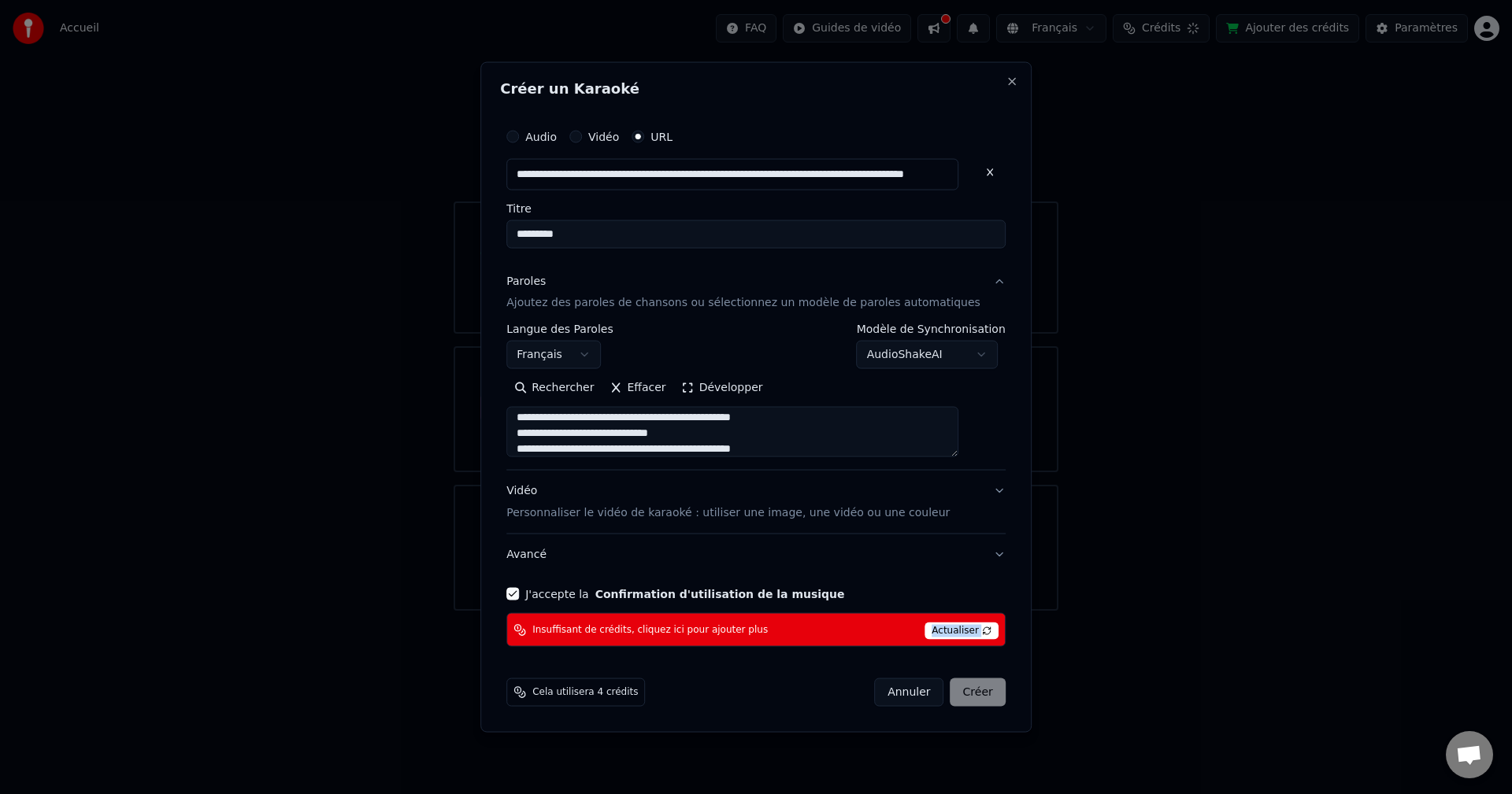
click at [942, 634] on span "Actualiser" at bounding box center [961, 630] width 74 height 17
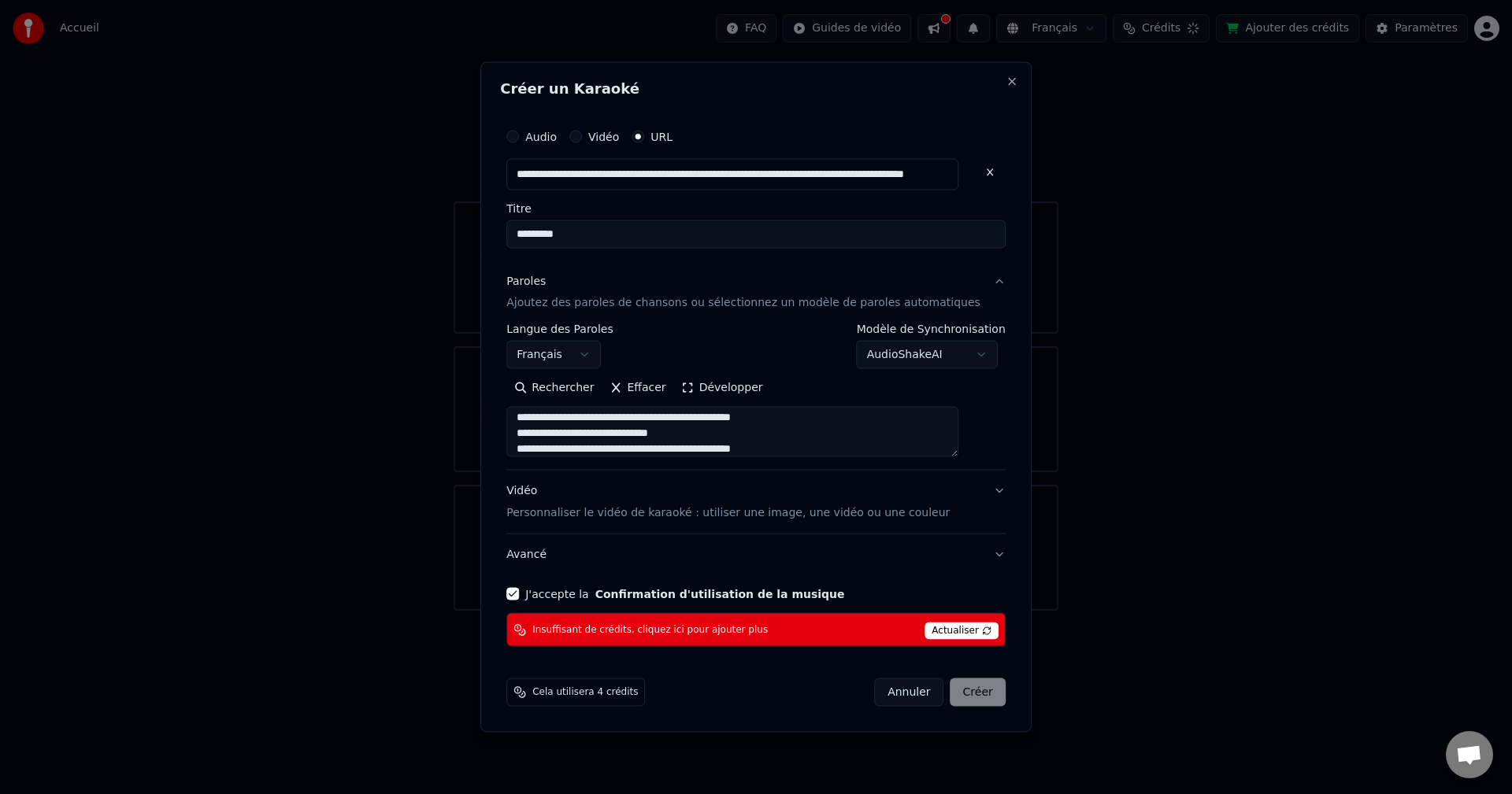
click at [947, 712] on div "Cela utilisera 4 crédits Annuler Créer" at bounding box center [756, 692] width 512 height 41
drag, startPoint x: 947, startPoint y: 712, endPoint x: 942, endPoint y: 705, distance: 8.6
click at [946, 710] on div "Cela utilisera 4 crédits Annuler Créer" at bounding box center [756, 692] width 512 height 41
click at [938, 695] on div "Annuler Créer" at bounding box center [939, 693] width 131 height 29
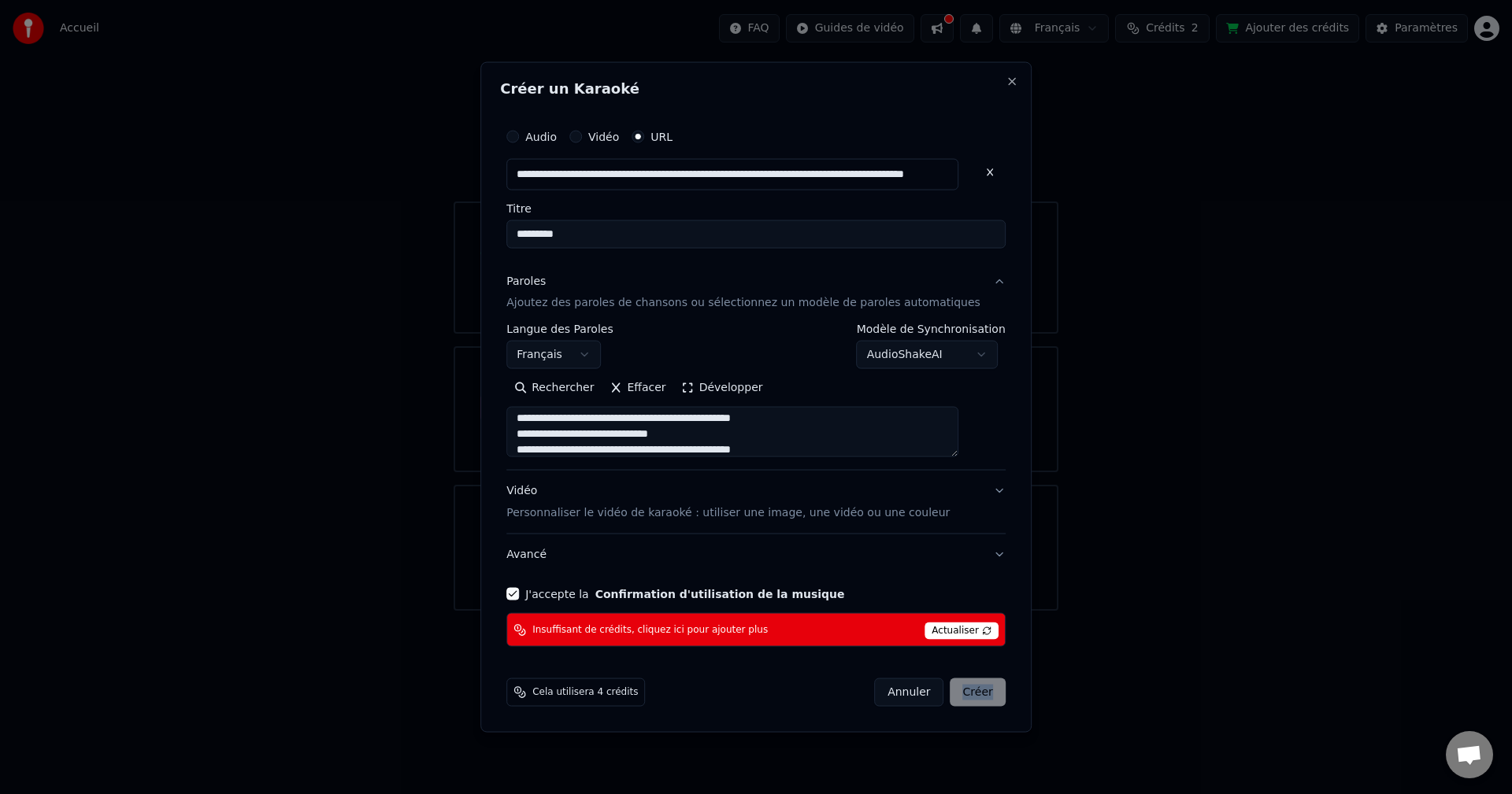
scroll to position [546, 0]
click at [939, 348] on body "**********" at bounding box center [756, 305] width 1512 height 610
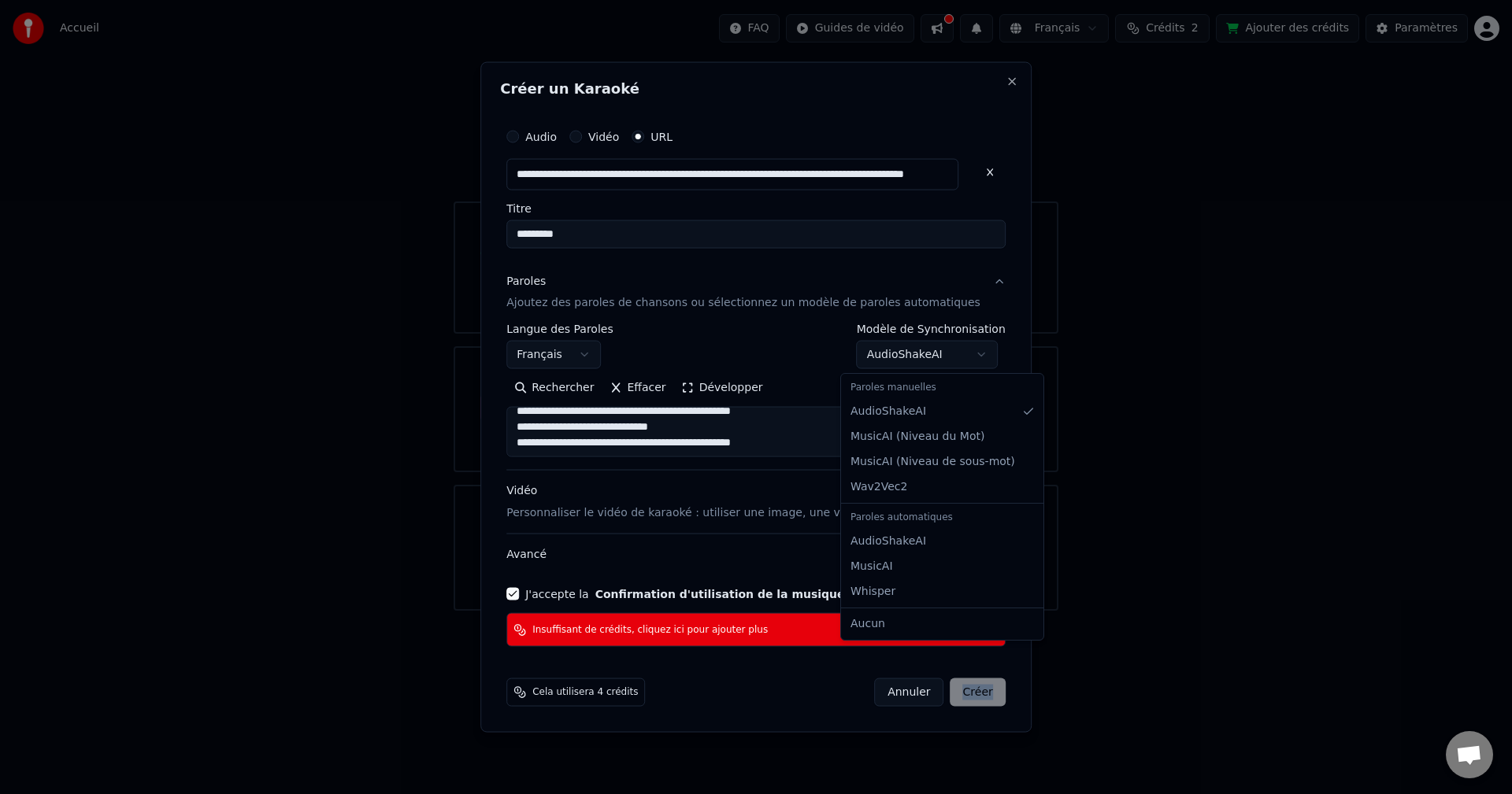
click at [939, 348] on body "**********" at bounding box center [756, 305] width 1512 height 610
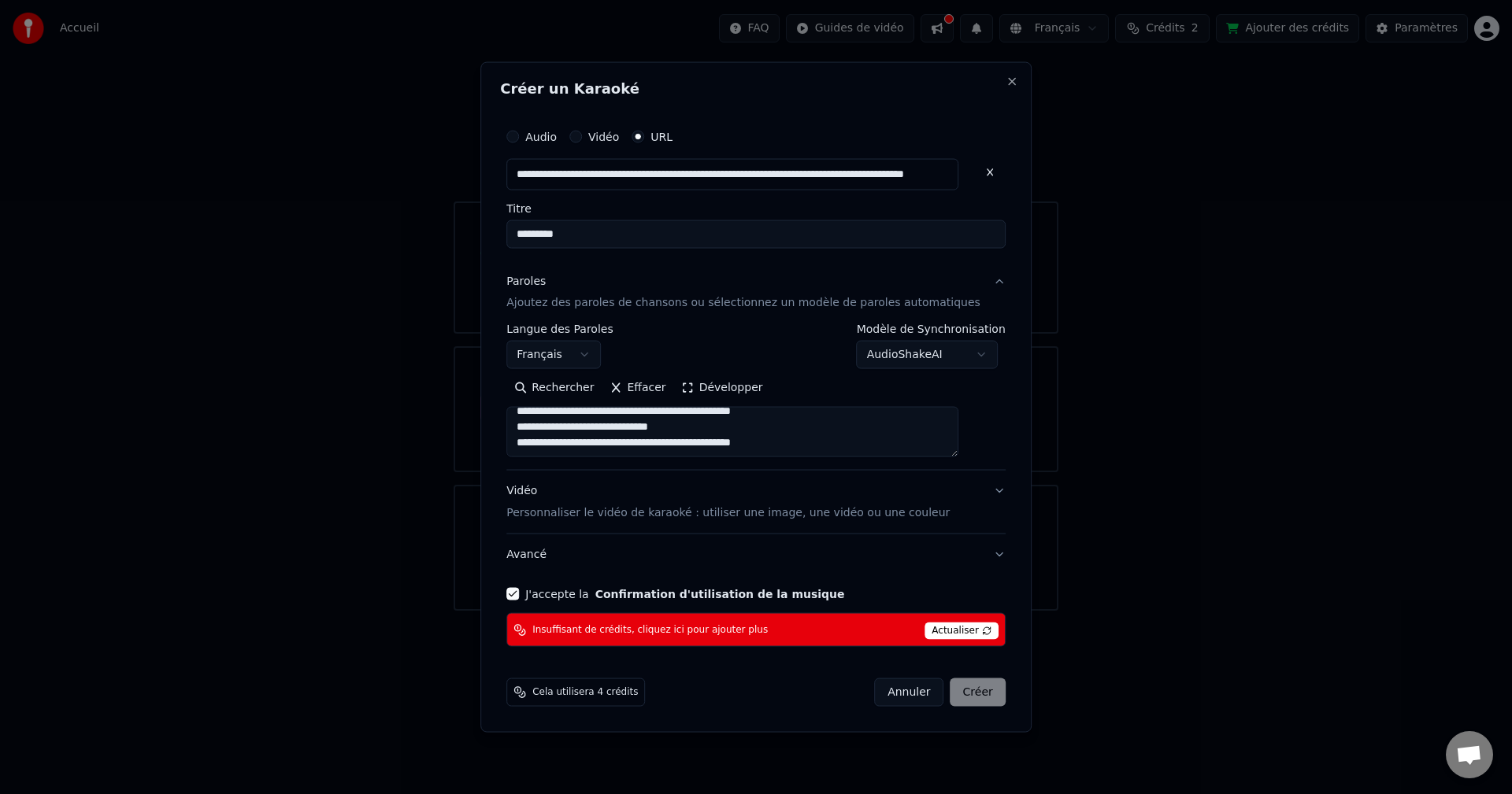
click at [615, 695] on span "Cela utilisera 4 crédits" at bounding box center [585, 693] width 105 height 13
click at [807, 686] on div "Cela utilisera 4 crédits Annuler Créer" at bounding box center [756, 693] width 499 height 29
click at [924, 632] on span "Actualiser" at bounding box center [961, 630] width 74 height 17
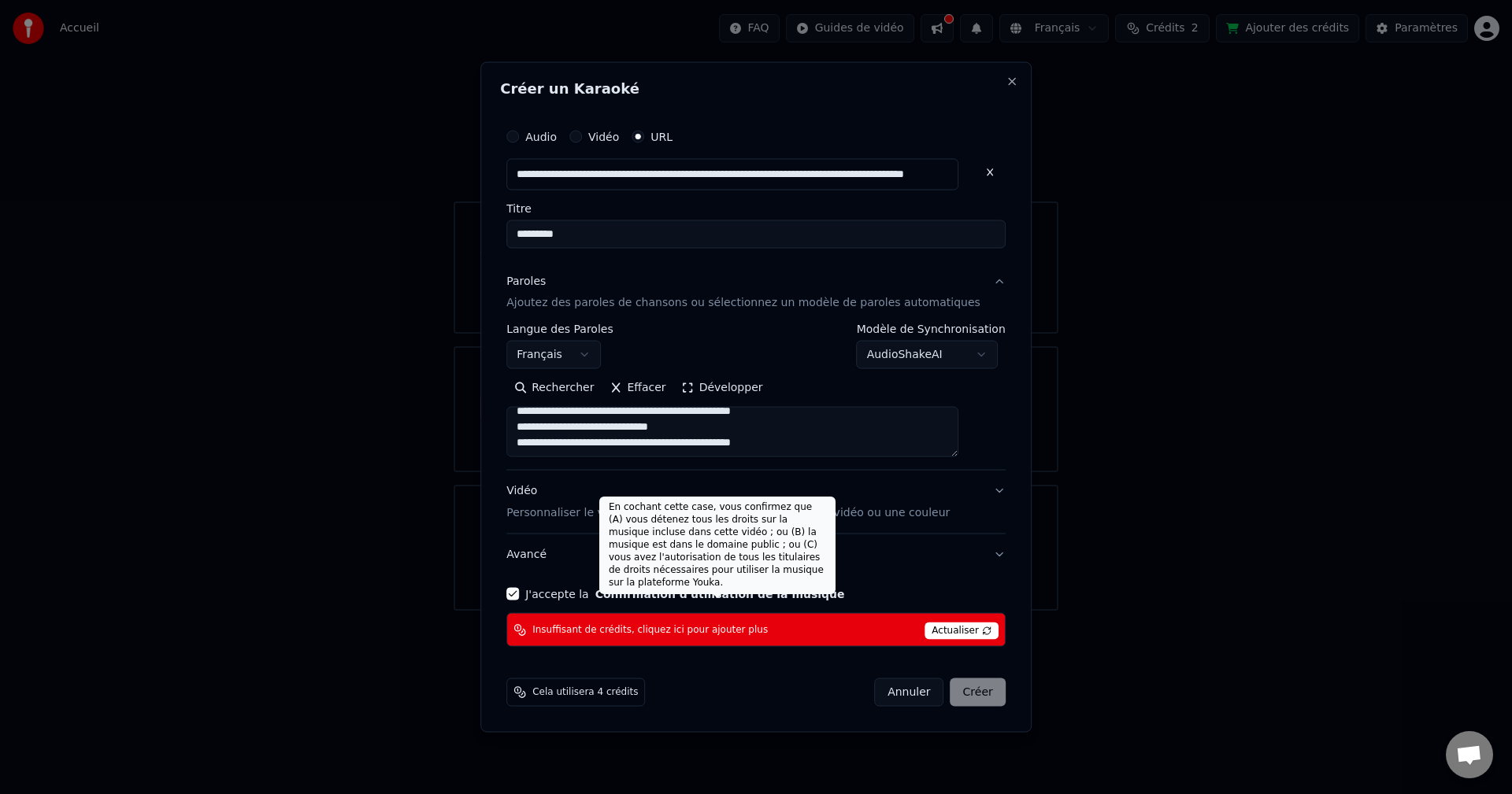
click at [885, 569] on button "Avancé" at bounding box center [756, 555] width 499 height 41
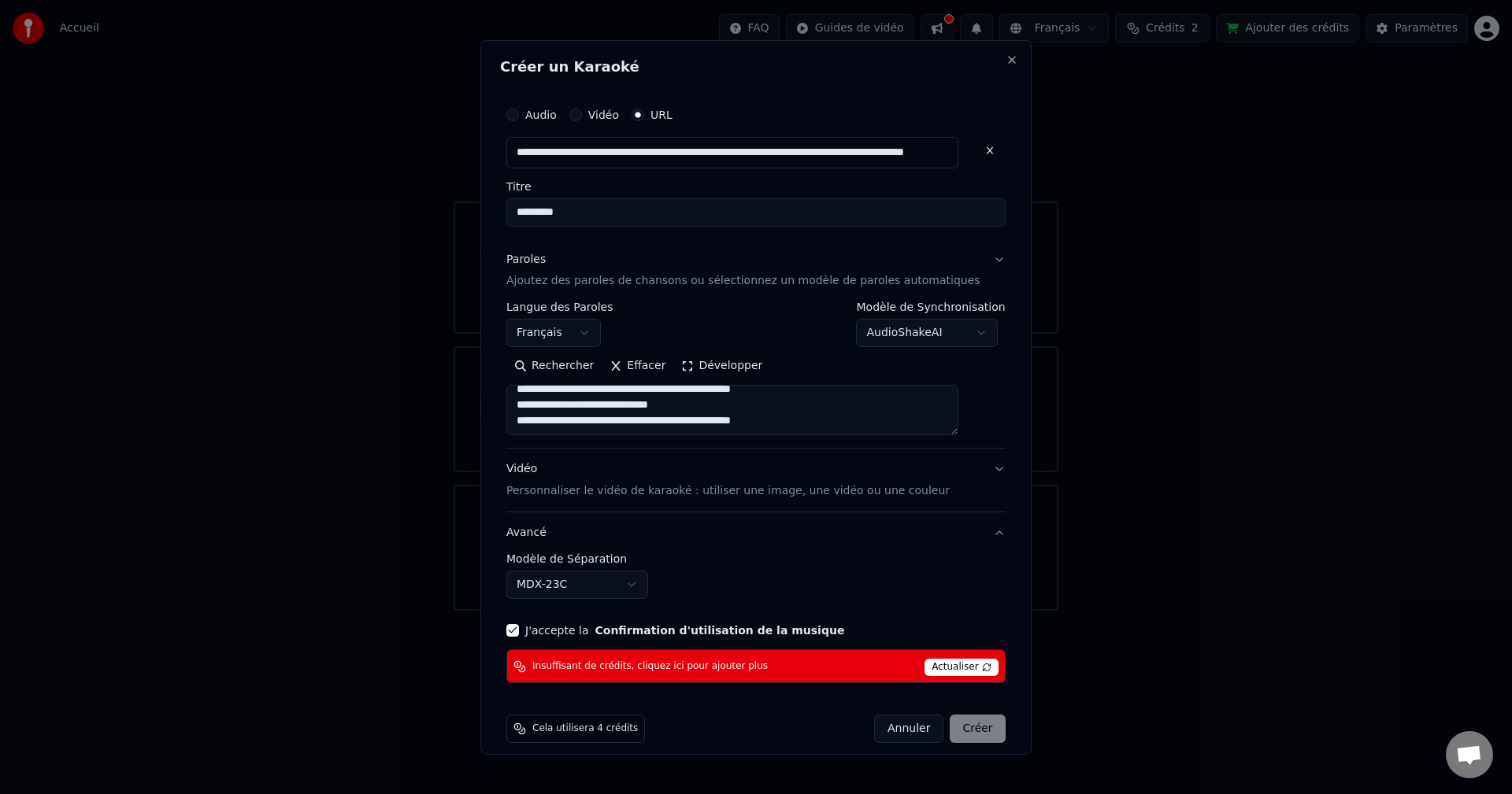
click at [951, 542] on div "**********" at bounding box center [756, 391] width 512 height 597
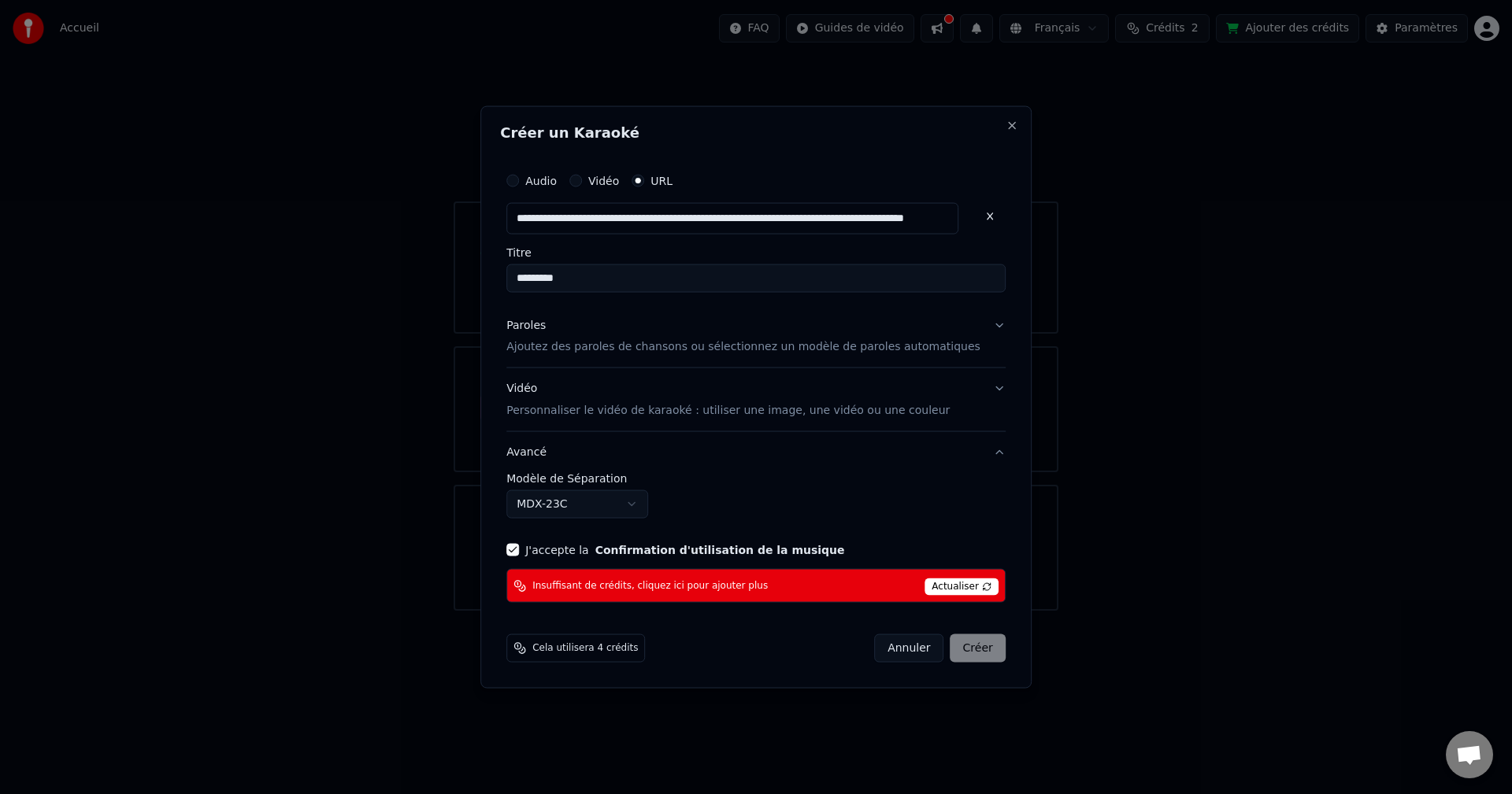
click at [650, 494] on body "**********" at bounding box center [756, 305] width 1512 height 610
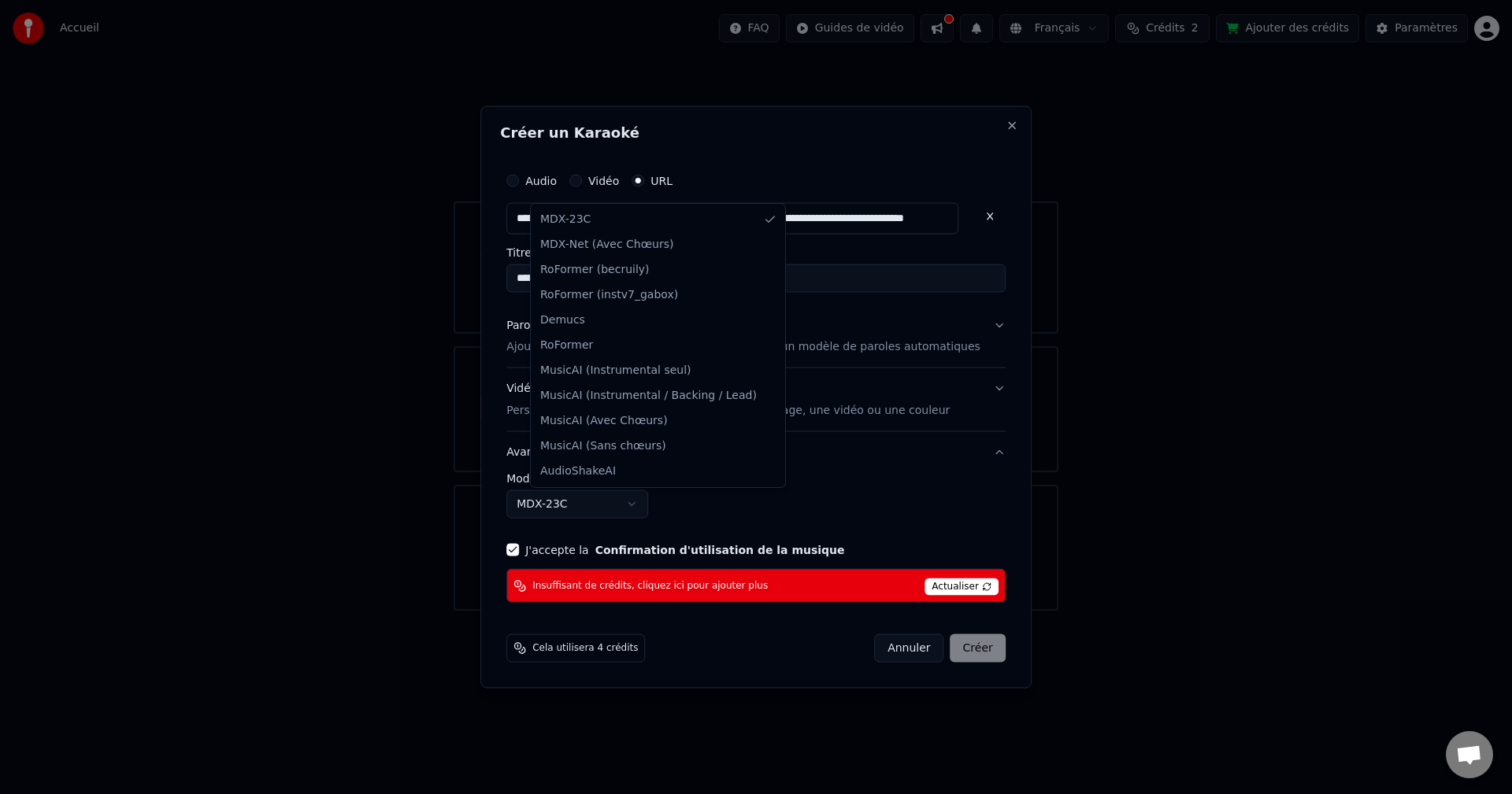
click at [652, 494] on body "**********" at bounding box center [756, 305] width 1512 height 610
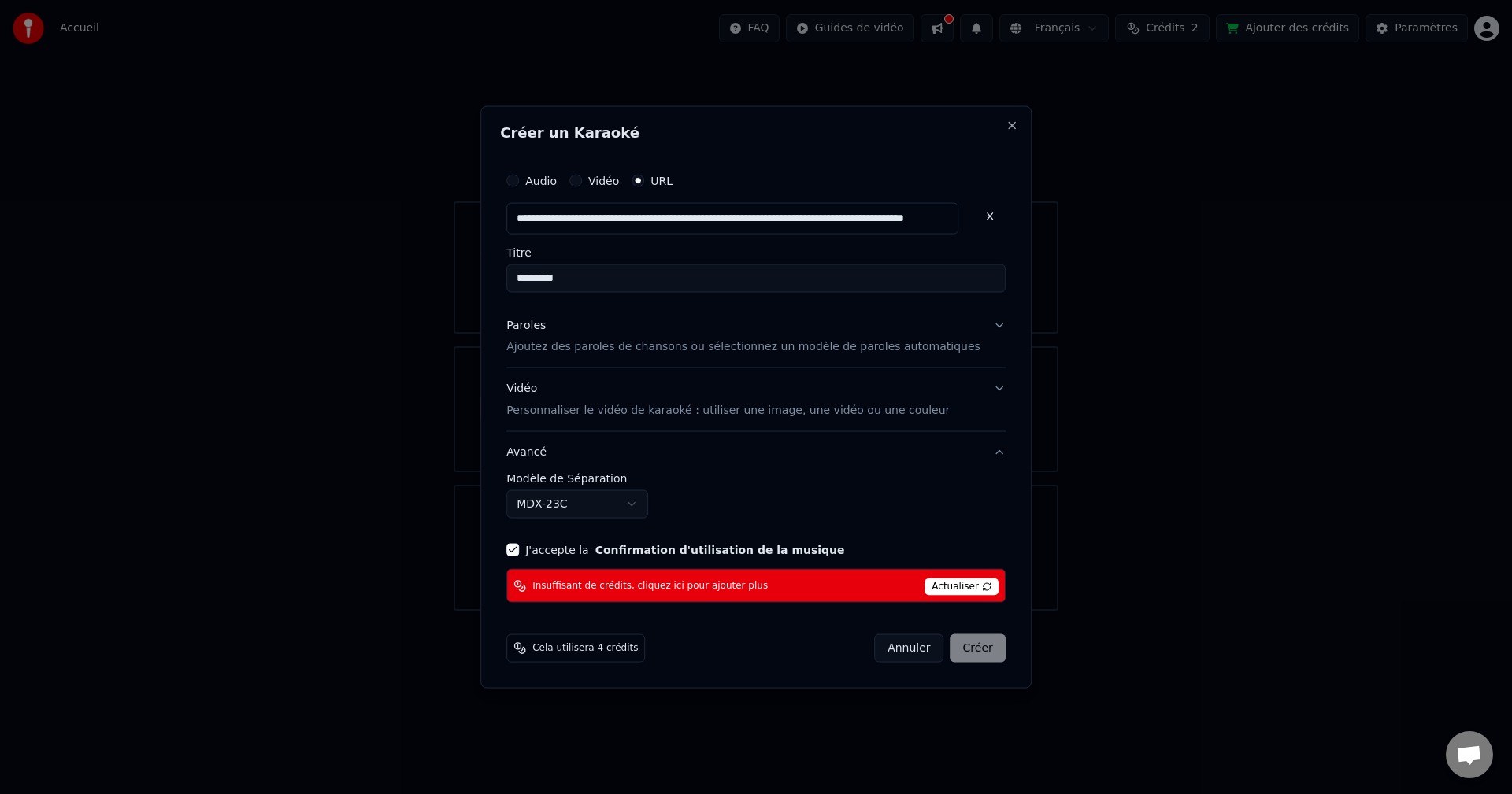
click at [959, 641] on div "Annuler Créer" at bounding box center [939, 648] width 131 height 29
click at [1006, 123] on button "Close" at bounding box center [1012, 125] width 13 height 13
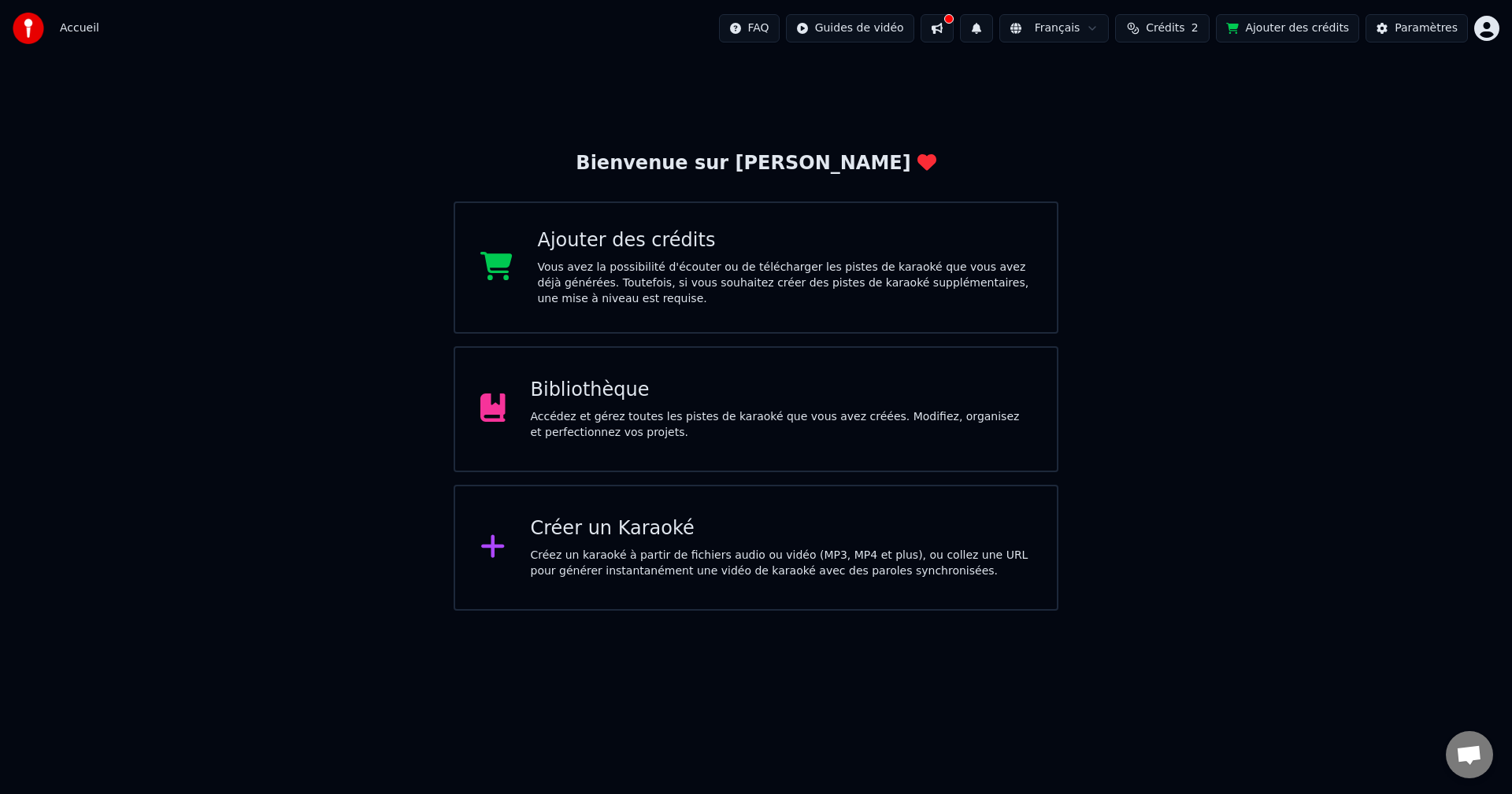
click at [1197, 17] on button "Crédits 2" at bounding box center [1162, 28] width 94 height 29
click at [1197, 18] on button "Crédits 2" at bounding box center [1162, 28] width 94 height 29
click at [1184, 23] on span "Crédits" at bounding box center [1165, 29] width 39 height 16
drag, startPoint x: 1109, startPoint y: 99, endPoint x: 1067, endPoint y: 103, distance: 42.2
click at [1067, 103] on div "Recharger Restant Expiration (jours) 15 2 28 Actualiser" at bounding box center [1179, 109] width 249 height 101
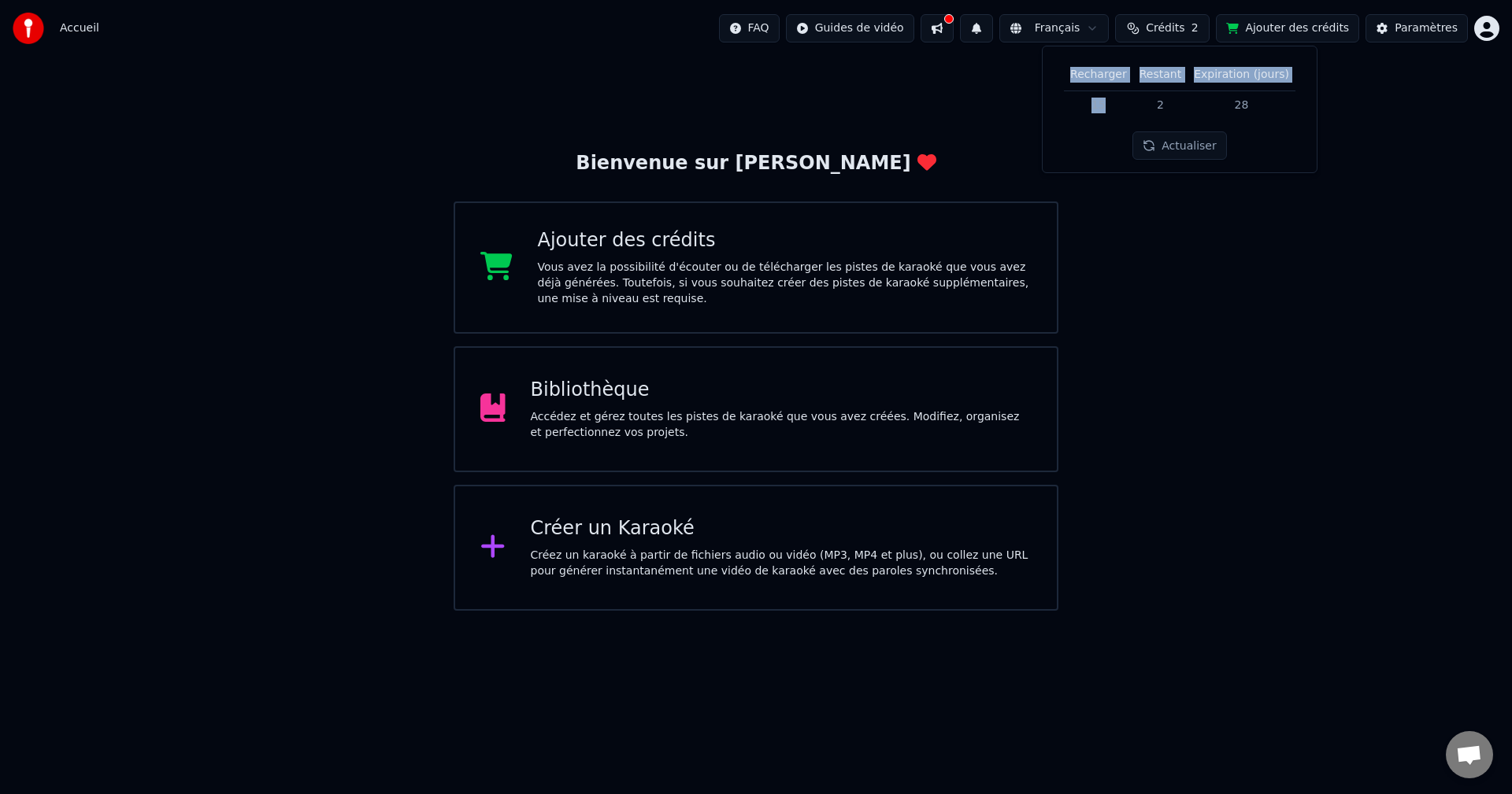
click at [1112, 101] on td "15" at bounding box center [1098, 104] width 69 height 29
click at [1114, 104] on td "15" at bounding box center [1098, 104] width 69 height 29
click at [1152, 136] on button "Actualiser" at bounding box center [1178, 145] width 93 height 29
click at [1155, 136] on button "Actualiser" at bounding box center [1178, 145] width 93 height 29
click at [1117, 107] on td "15" at bounding box center [1098, 104] width 69 height 29
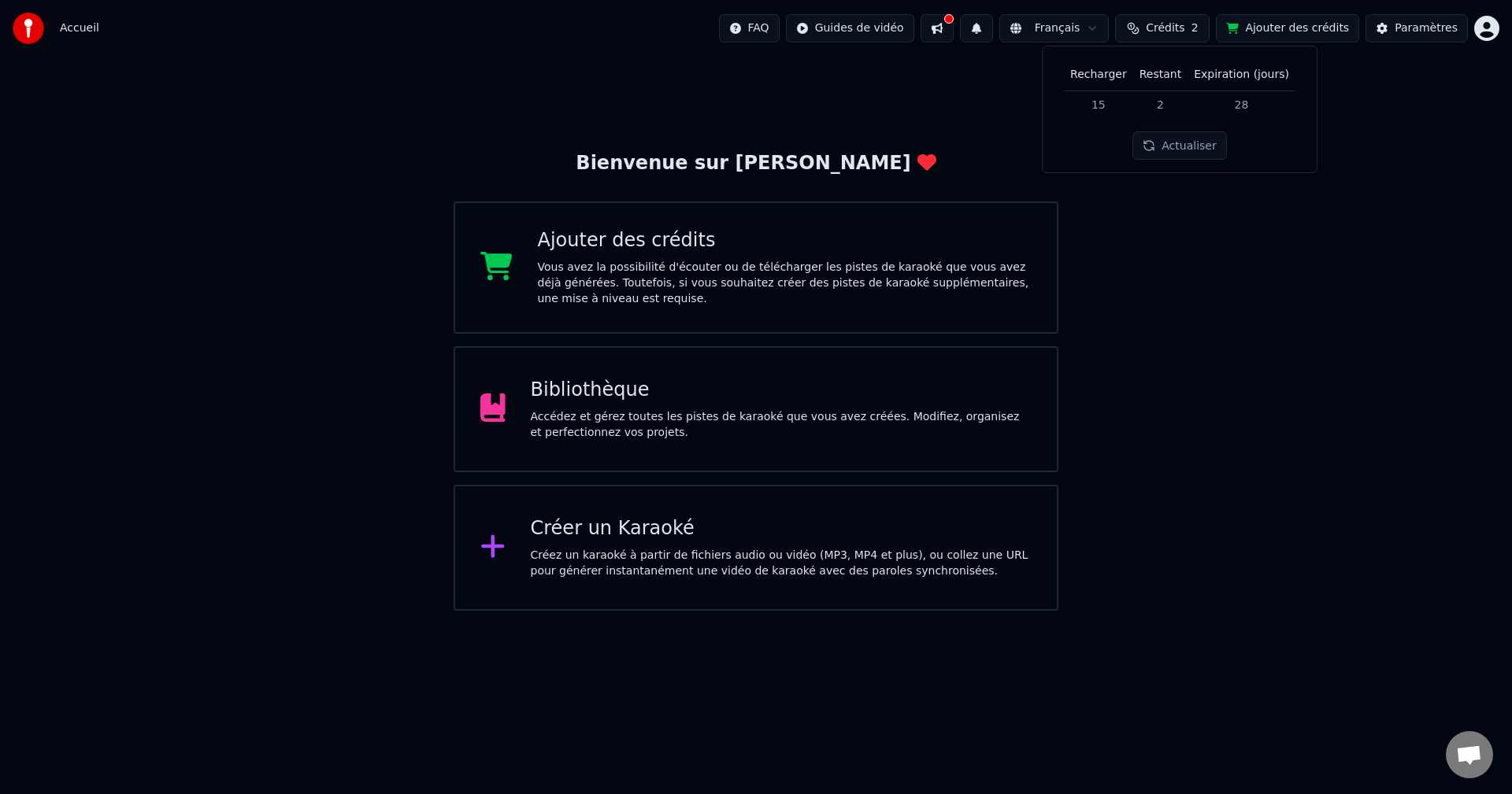
click at [1110, 81] on th "Recharger" at bounding box center [1098, 74] width 69 height 32
click at [1167, 182] on div "Bienvenue sur Youka Ajouter des crédits Vous avez la possibilité d'écouter ou d…" at bounding box center [756, 333] width 1512 height 554
click at [930, 16] on html "Accueil FAQ Guides de vidéo Français Crédits 2 Ajouter des crédits Paramètres B…" at bounding box center [756, 305] width 1512 height 610
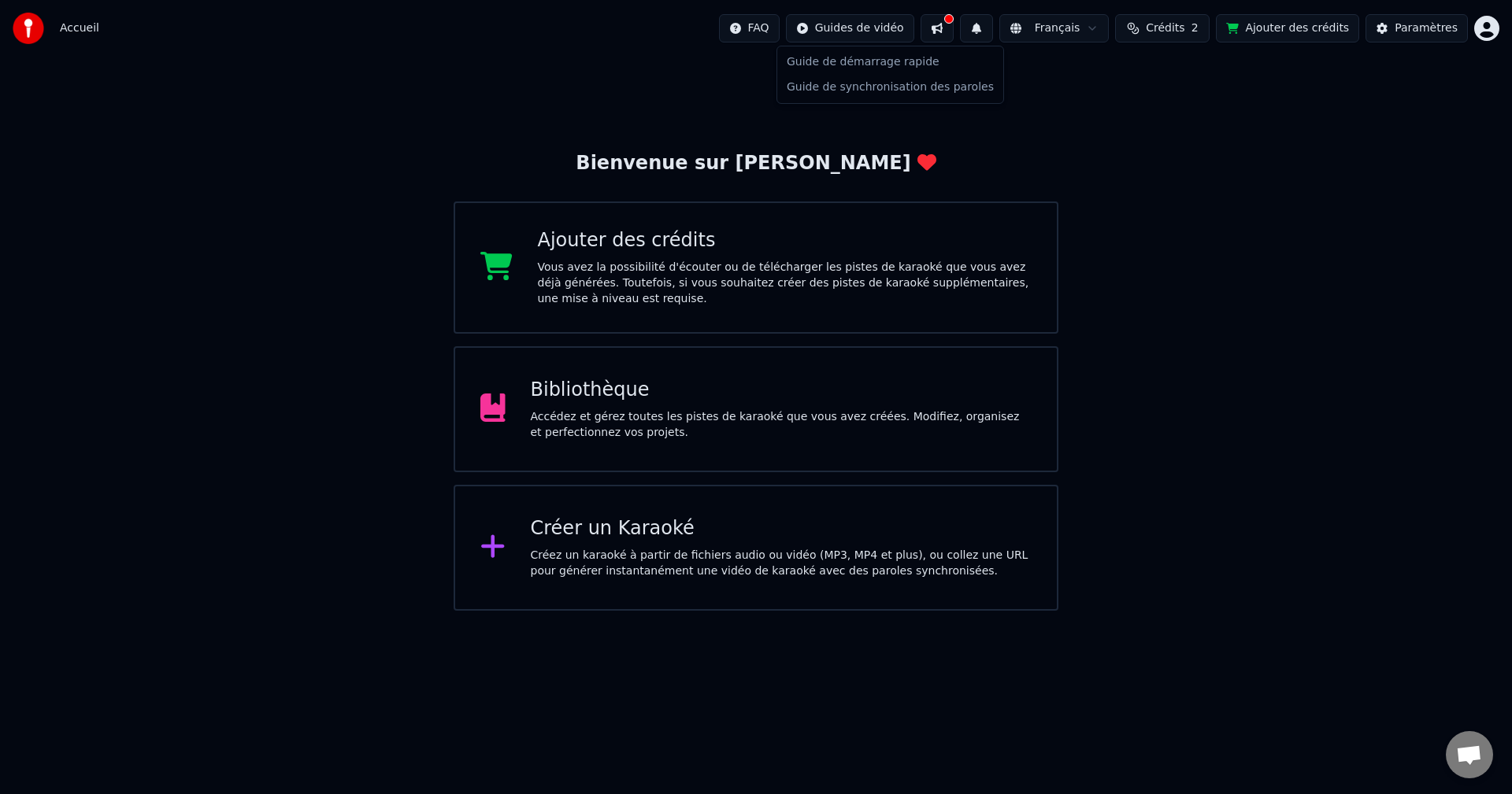
click at [979, 32] on html "Accueil FAQ Guides de vidéo Français Crédits 2 Ajouter des crédits Paramètres B…" at bounding box center [756, 305] width 1512 height 610
click at [953, 30] on button at bounding box center [936, 28] width 33 height 29
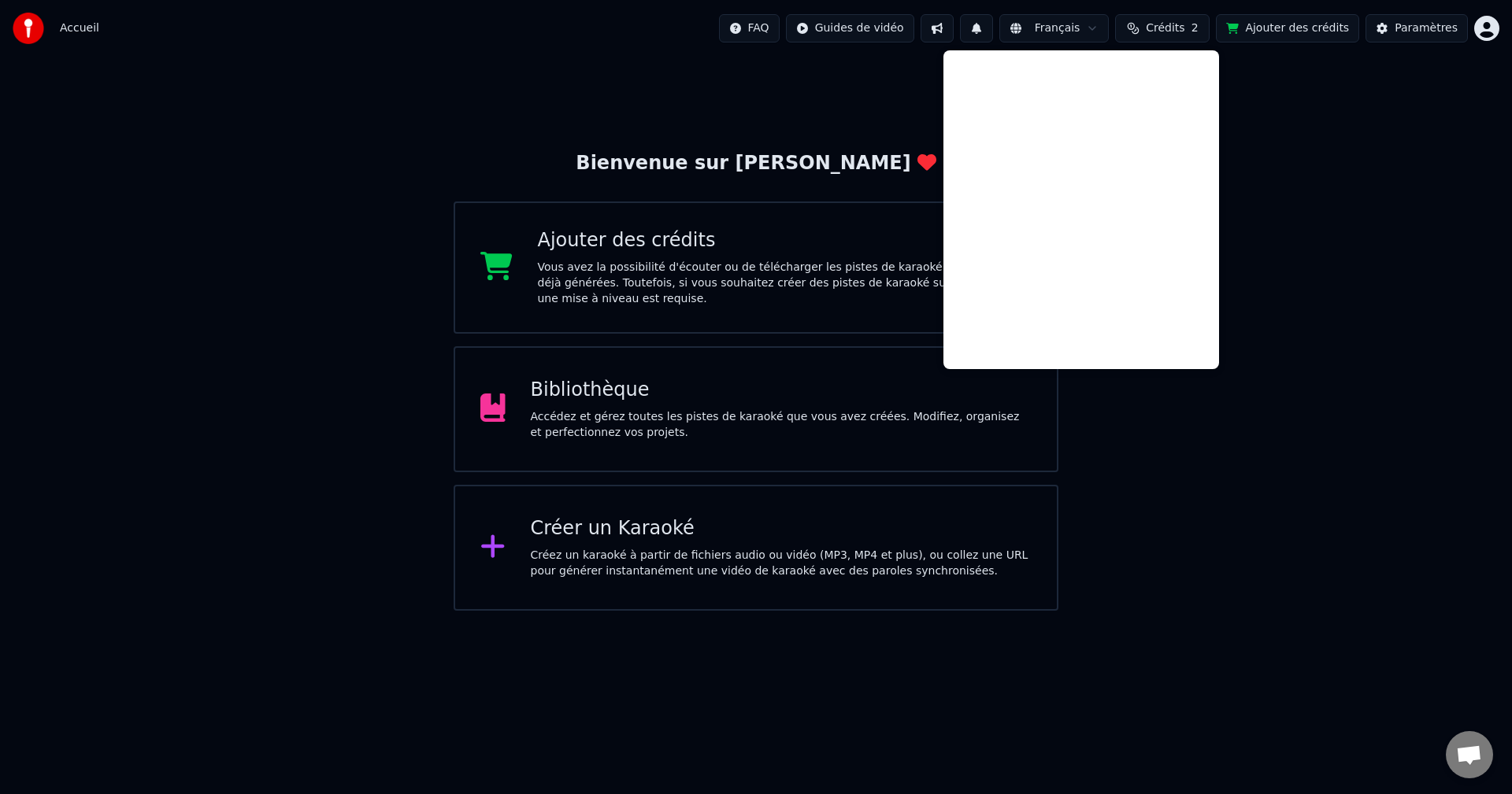
click at [953, 29] on button at bounding box center [936, 28] width 33 height 29
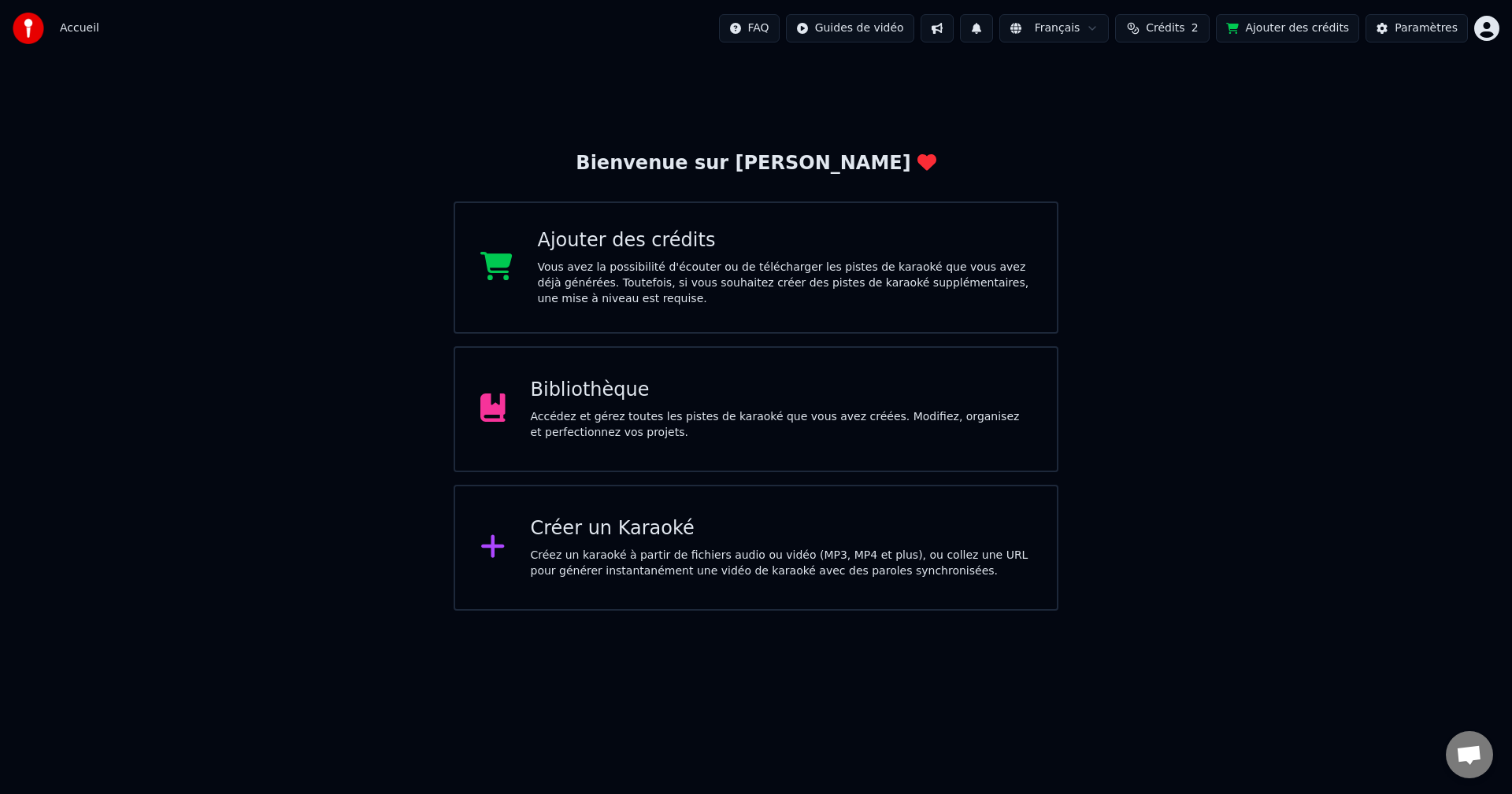
click at [855, 24] on html "Accueil FAQ Guides de vidéo Français Crédits 2 Ajouter des crédits Paramètres B…" at bounding box center [756, 305] width 1512 height 610
click at [776, 26] on html "Accueil FAQ Guides de vidéo Français Crédits 2 Ajouter des crédits Paramètres B…" at bounding box center [756, 305] width 1512 height 610
click at [535, 444] on div "Bibliothèque Accédez et gérez toutes les pistes de karaoké que vous avez créées…" at bounding box center [756, 409] width 605 height 126
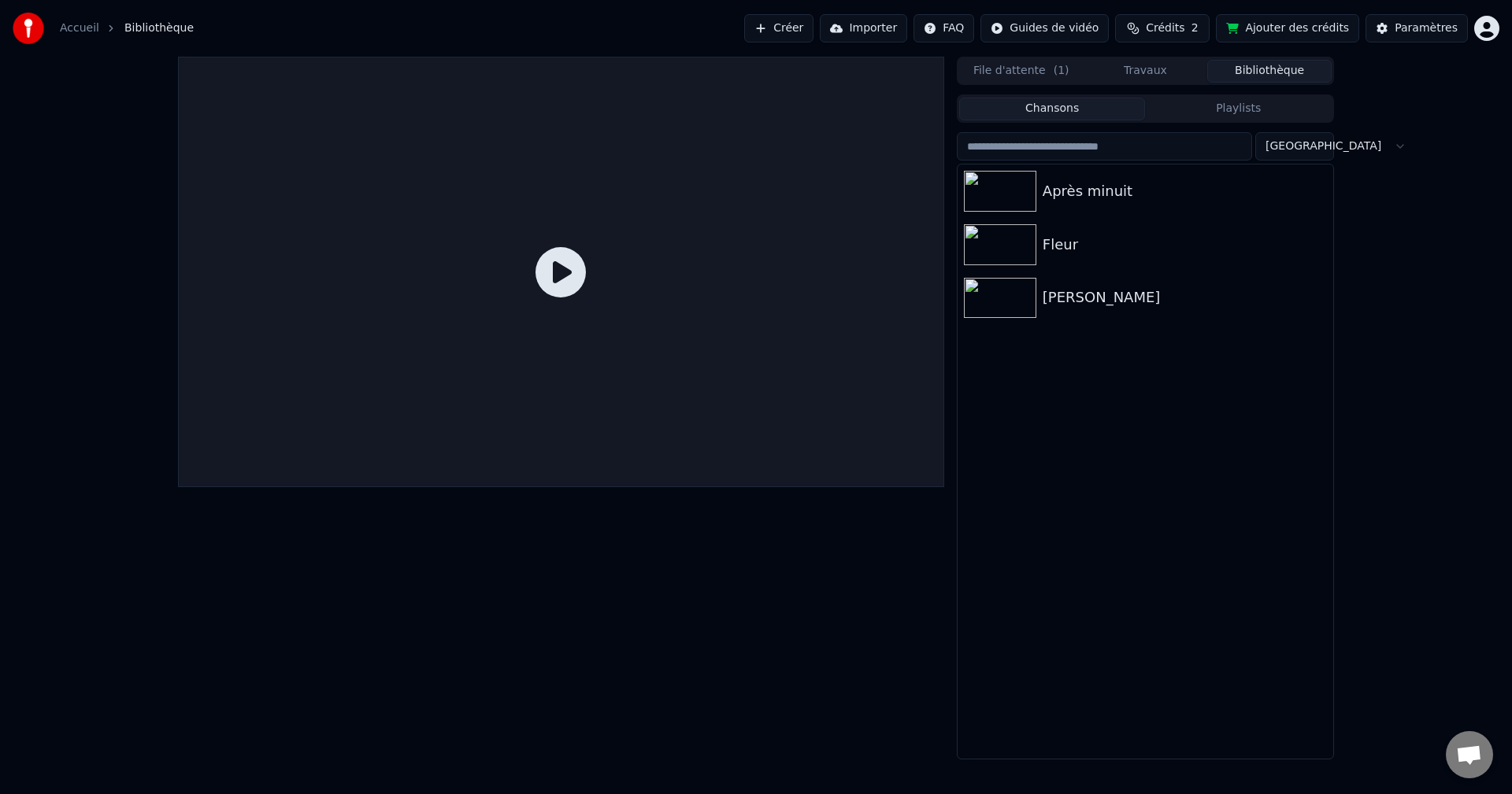
click at [1170, 117] on button "Playlists" at bounding box center [1238, 108] width 187 height 23
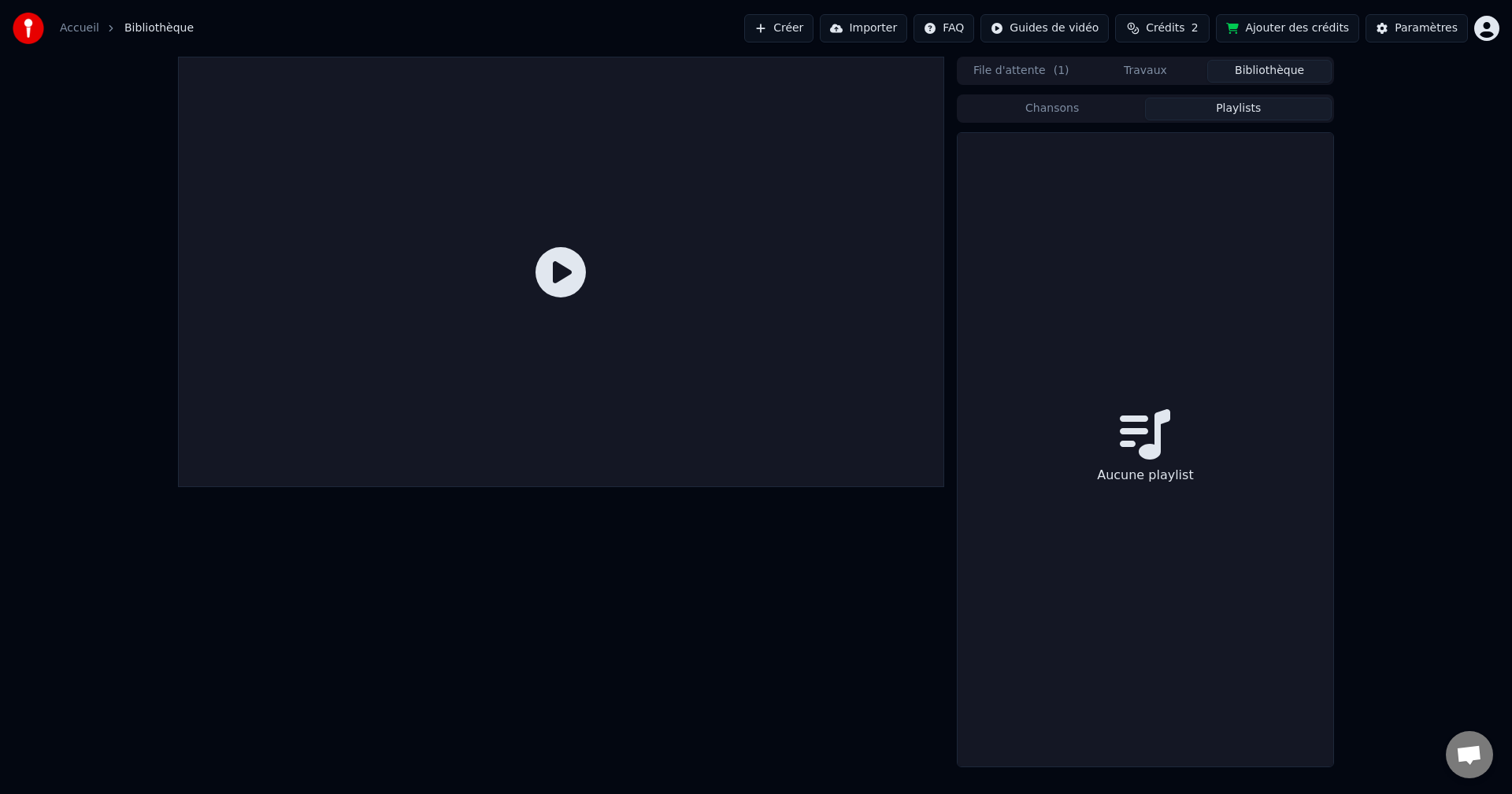
drag, startPoint x: 1081, startPoint y: 114, endPoint x: 1070, endPoint y: 91, distance: 25.5
click at [1081, 113] on button "Chansons" at bounding box center [1052, 108] width 187 height 23
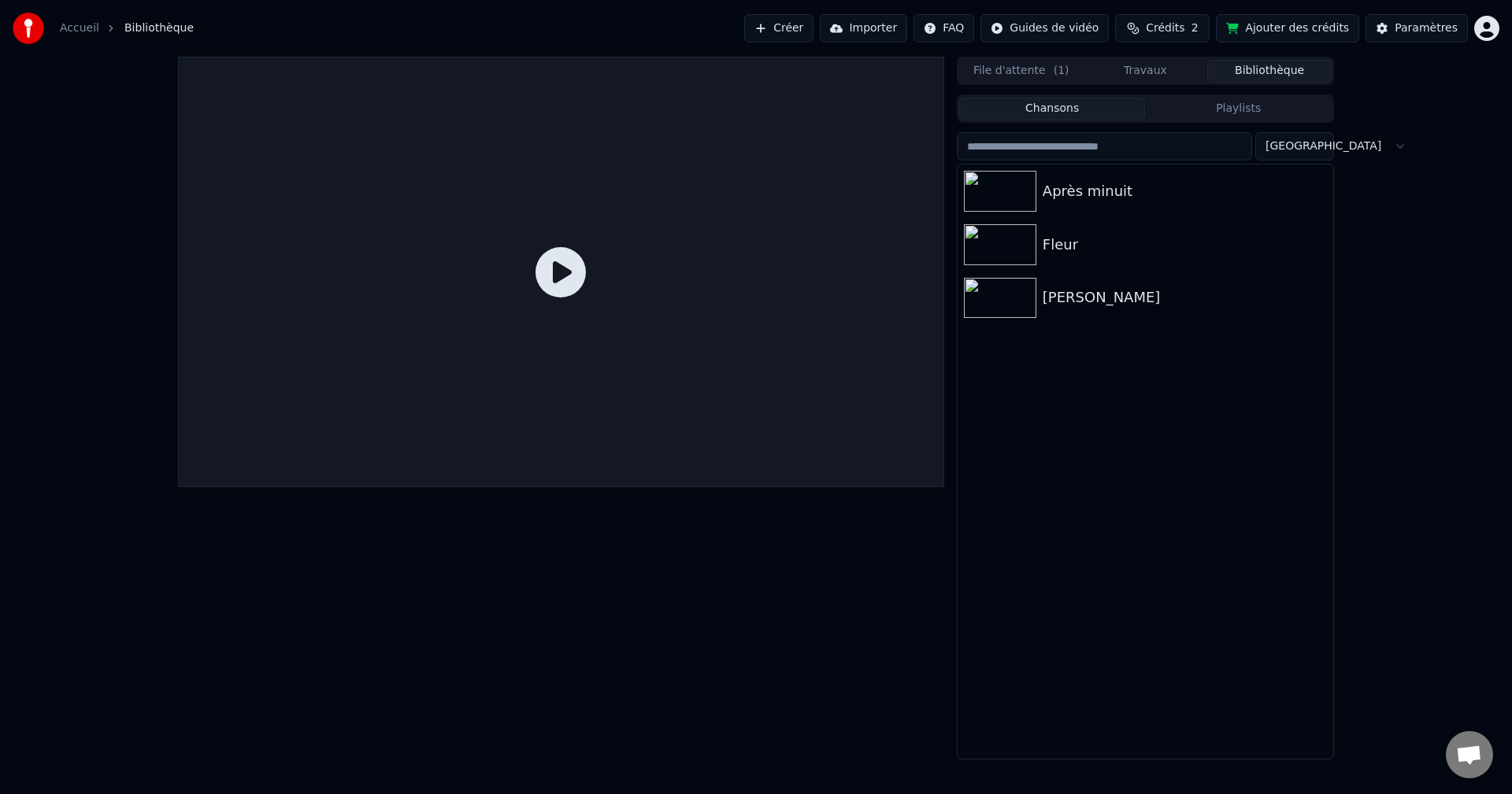
click at [1053, 69] on span "( 1 )" at bounding box center [1061, 70] width 16 height 16
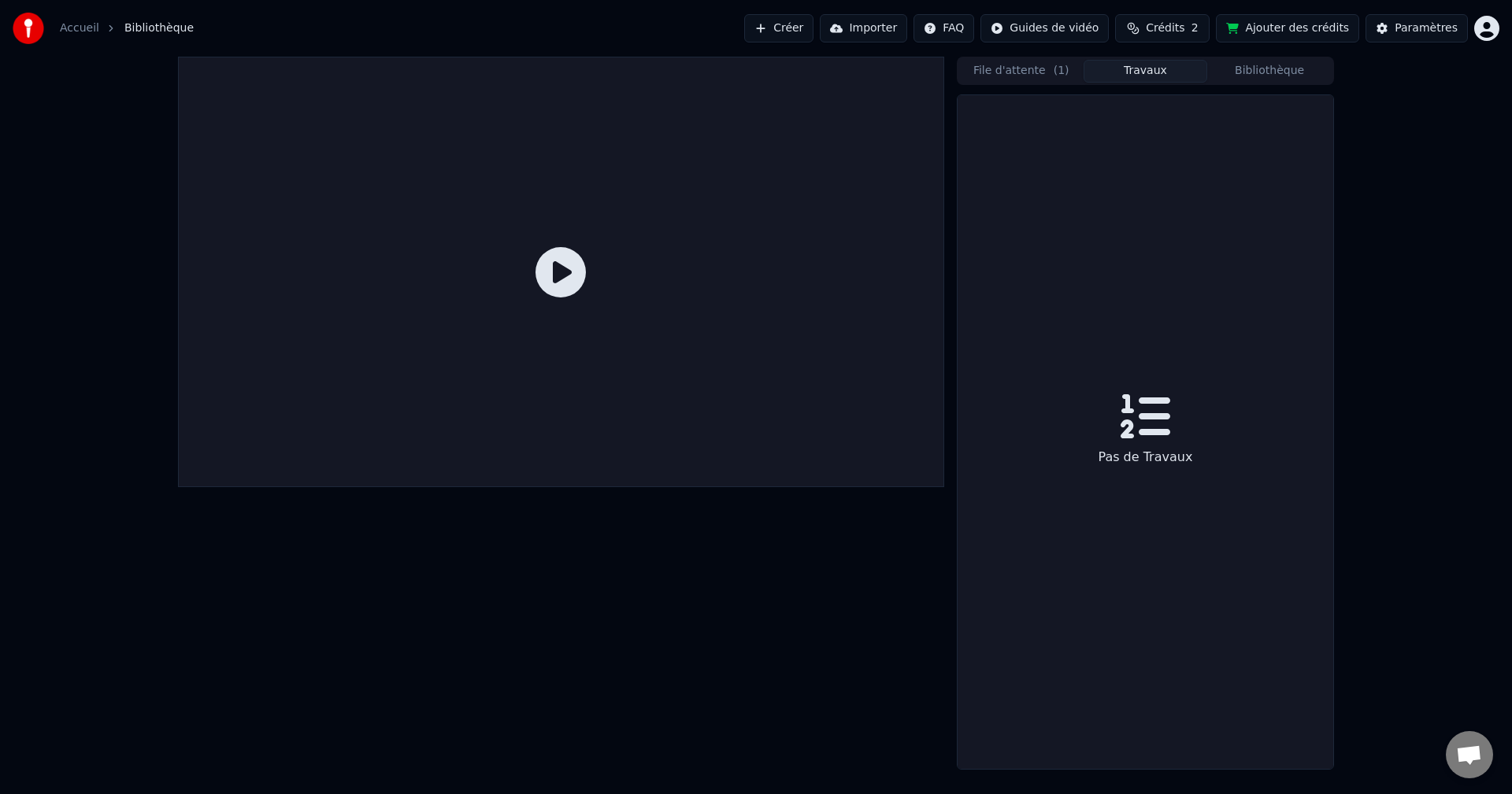
click at [1178, 72] on button "Travaux" at bounding box center [1145, 70] width 124 height 23
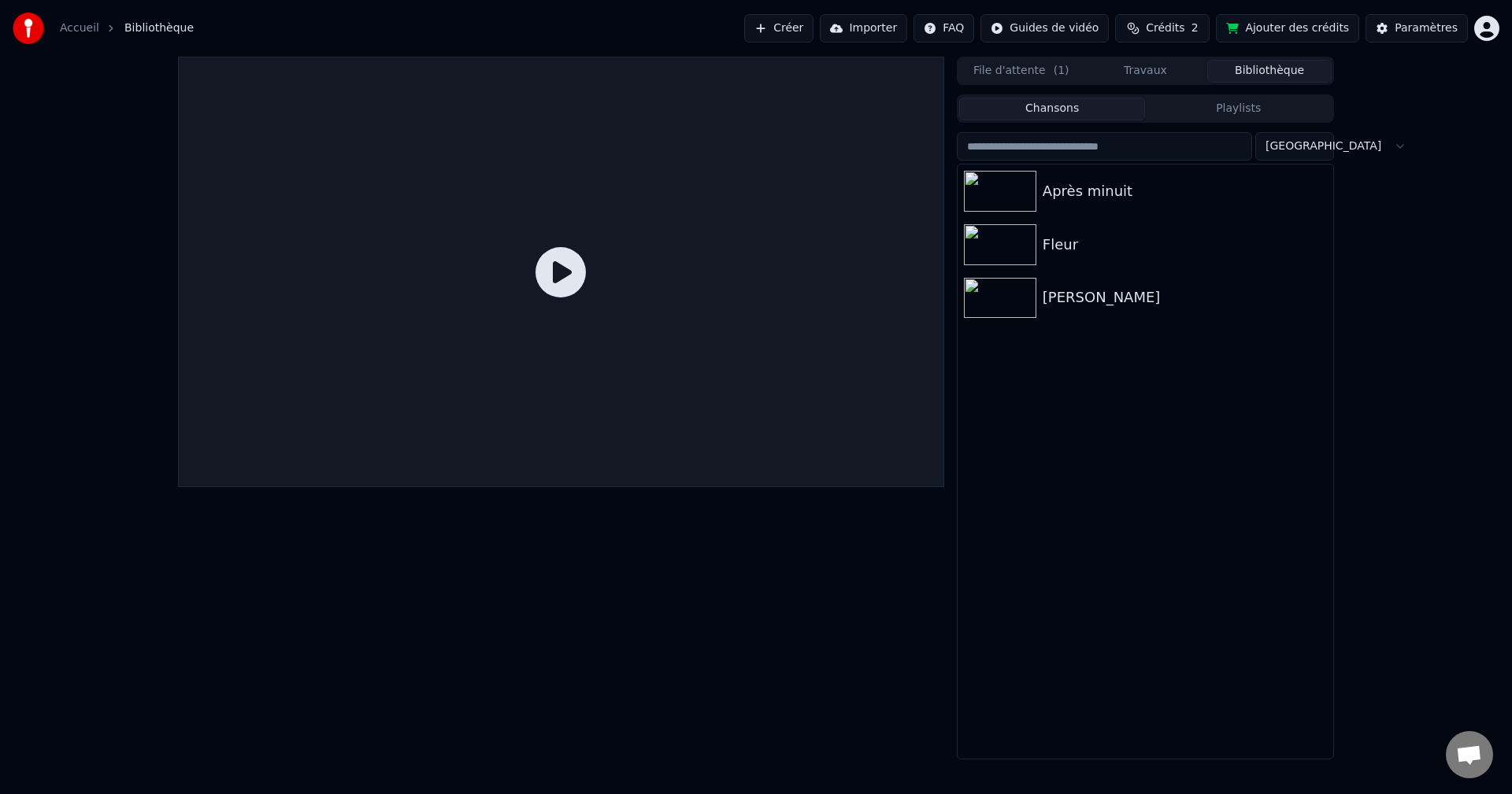
click at [1262, 75] on button "Bibliothèque" at bounding box center [1269, 70] width 124 height 23
